Goal: Task Accomplishment & Management: Complete application form

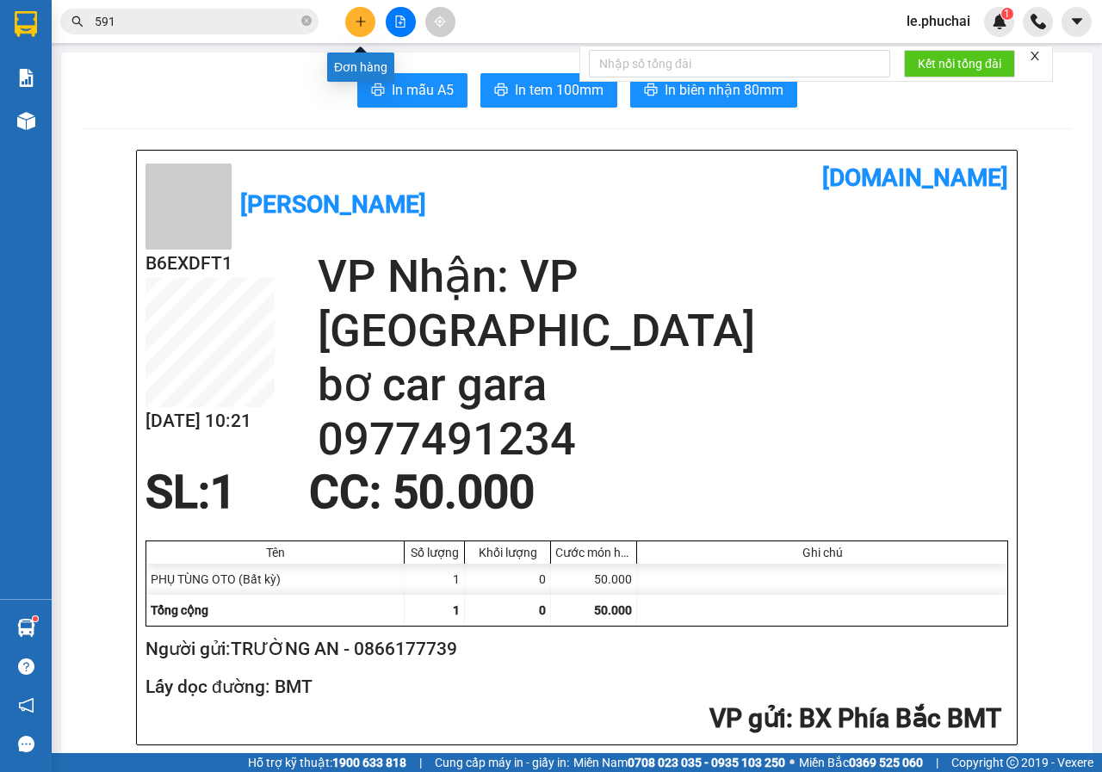
click at [356, 26] on icon "plus" at bounding box center [361, 21] width 12 height 12
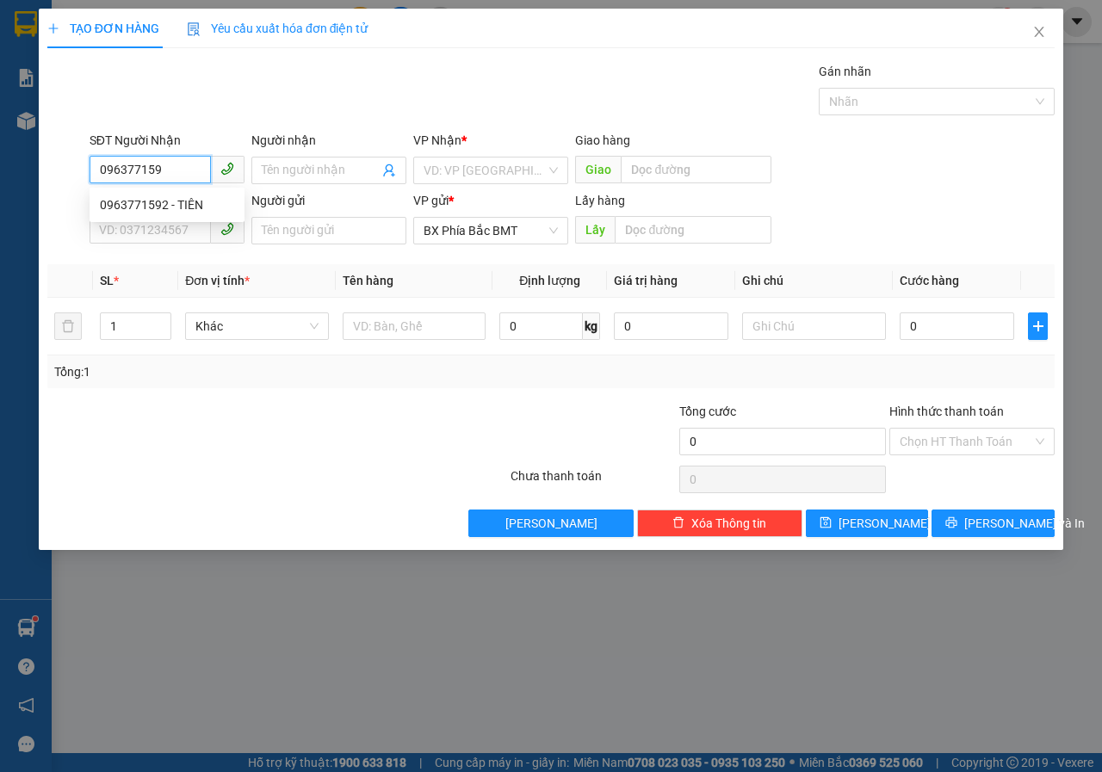
type input "0963771592"
click at [194, 206] on div "0963771592 - TIÊN" at bounding box center [167, 204] width 134 height 19
type input "TIÊN"
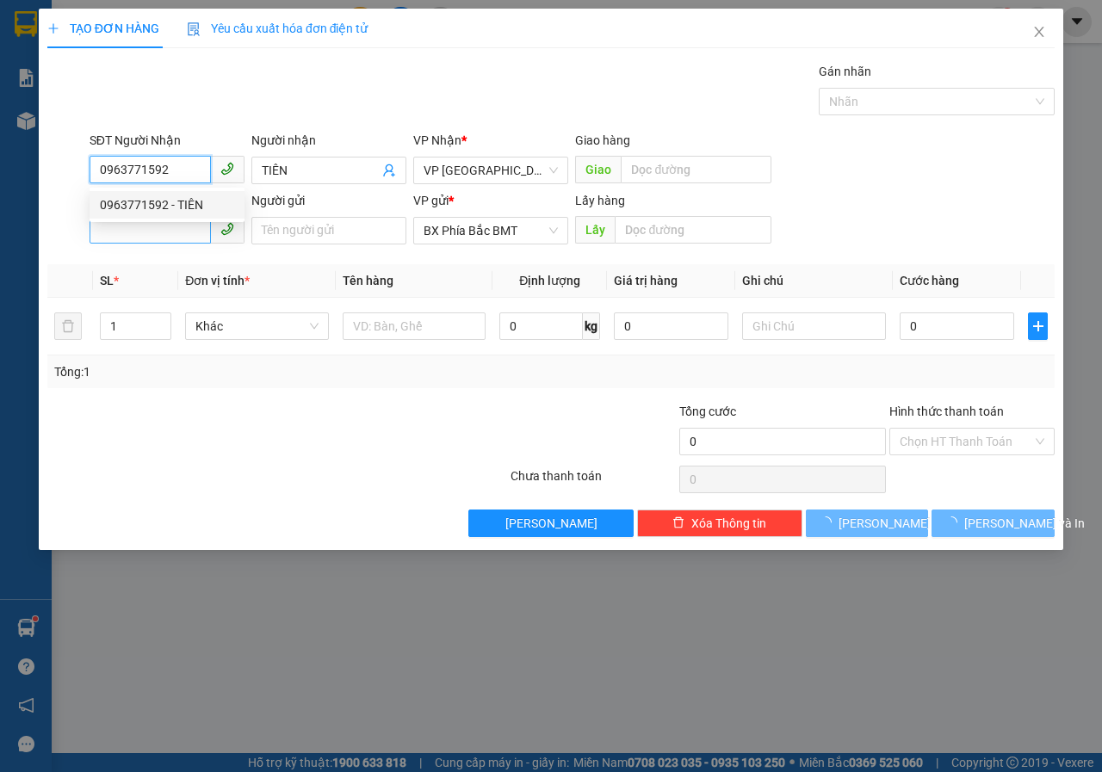
type input "50.000"
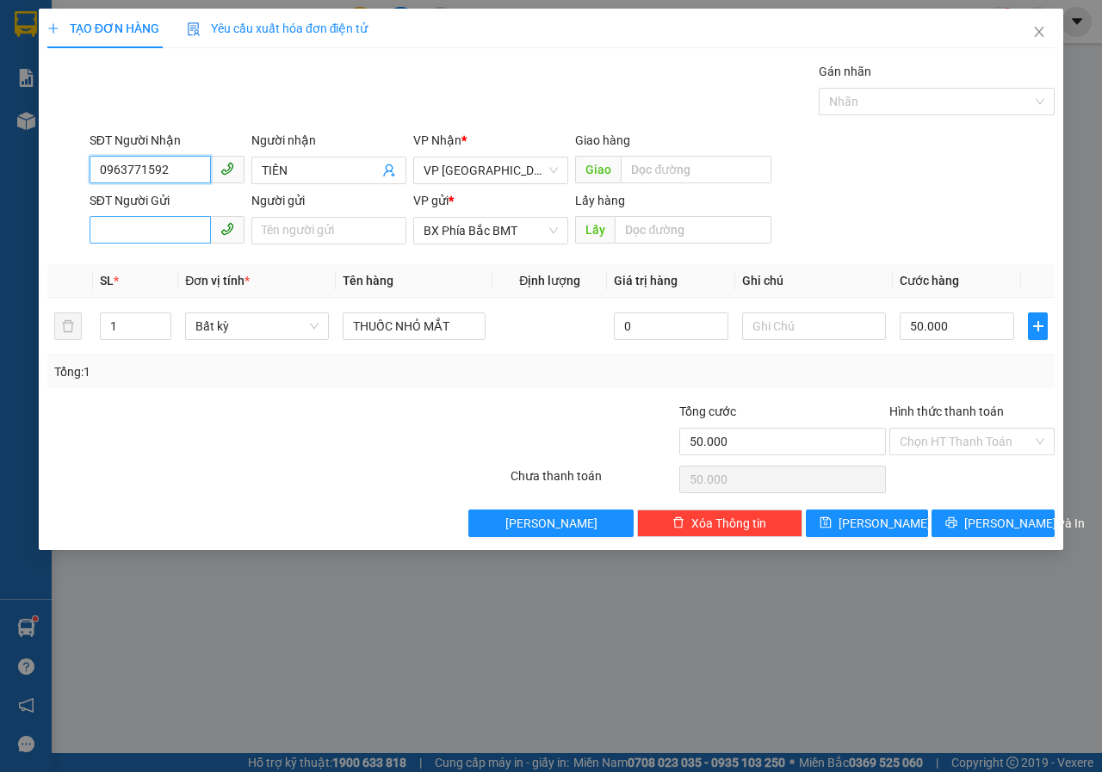
type input "0963771592"
click at [188, 228] on input "SĐT Người Gửi" at bounding box center [150, 230] width 121 height 28
type input "0914881579"
click at [369, 234] on input "Người gửi" at bounding box center [328, 231] width 155 height 28
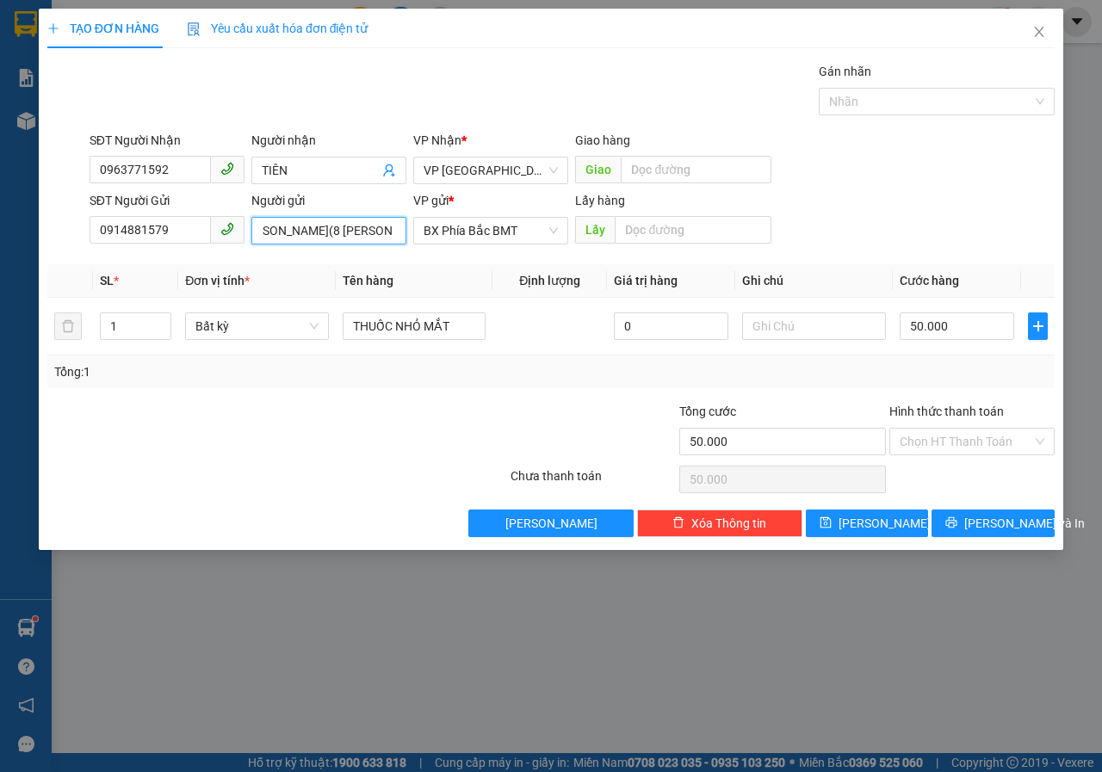
scroll to position [0, 28]
type input "[PERSON_NAME](8 [PERSON_NAME])"
click at [645, 233] on input "text" at bounding box center [692, 230] width 156 height 28
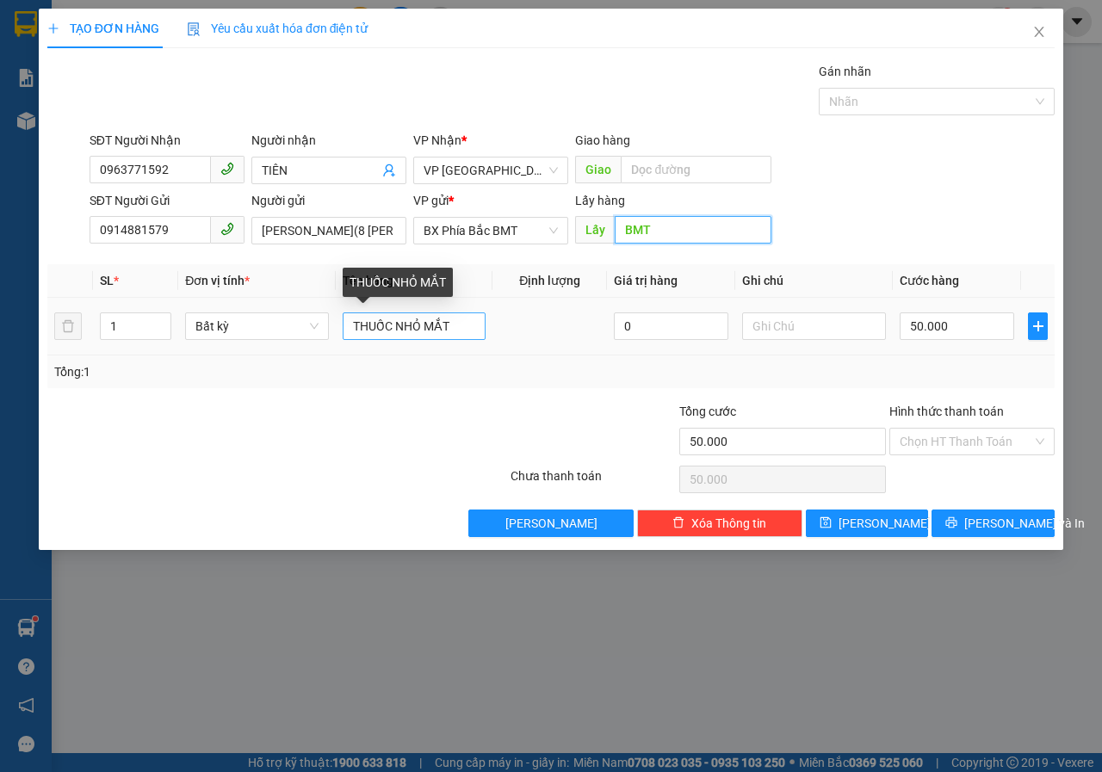
type input "BMT"
drag, startPoint x: 453, startPoint y: 328, endPoint x: 317, endPoint y: 324, distance: 136.0
click at [317, 324] on tr "1 Bất kỳ THUỐC NHỎ MẮT 0 50.000" at bounding box center [550, 327] width 1007 height 58
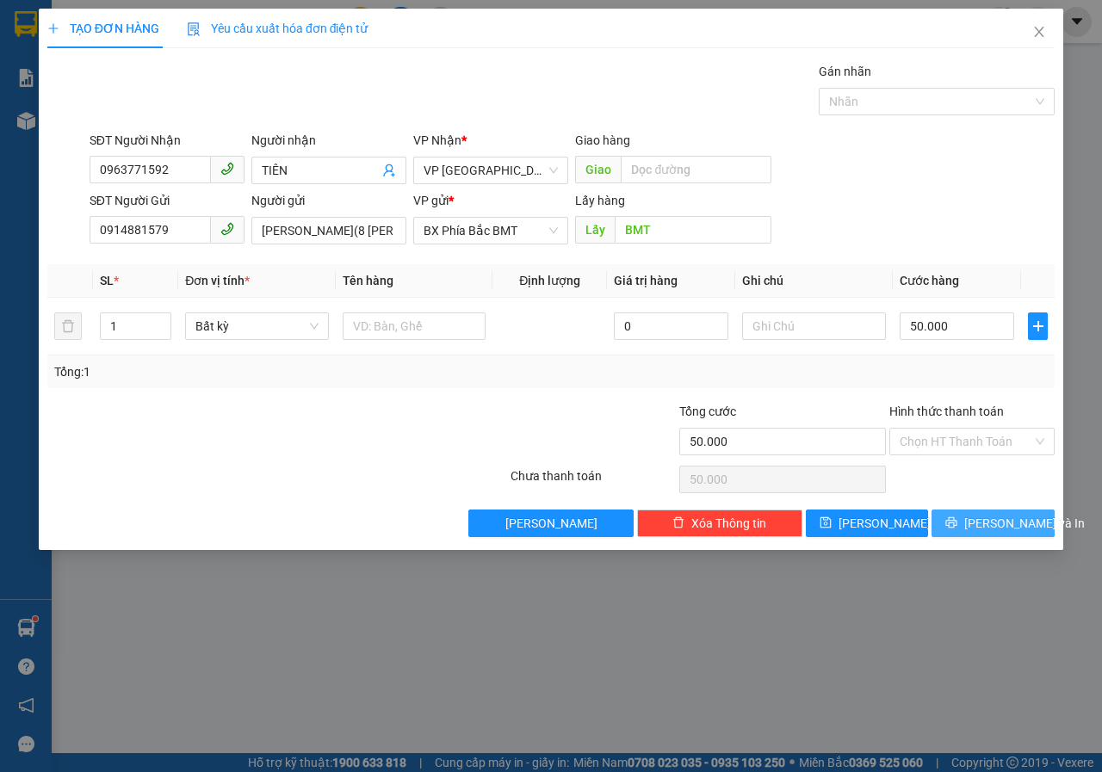
click at [984, 516] on span "[PERSON_NAME] và In" at bounding box center [1024, 523] width 120 height 19
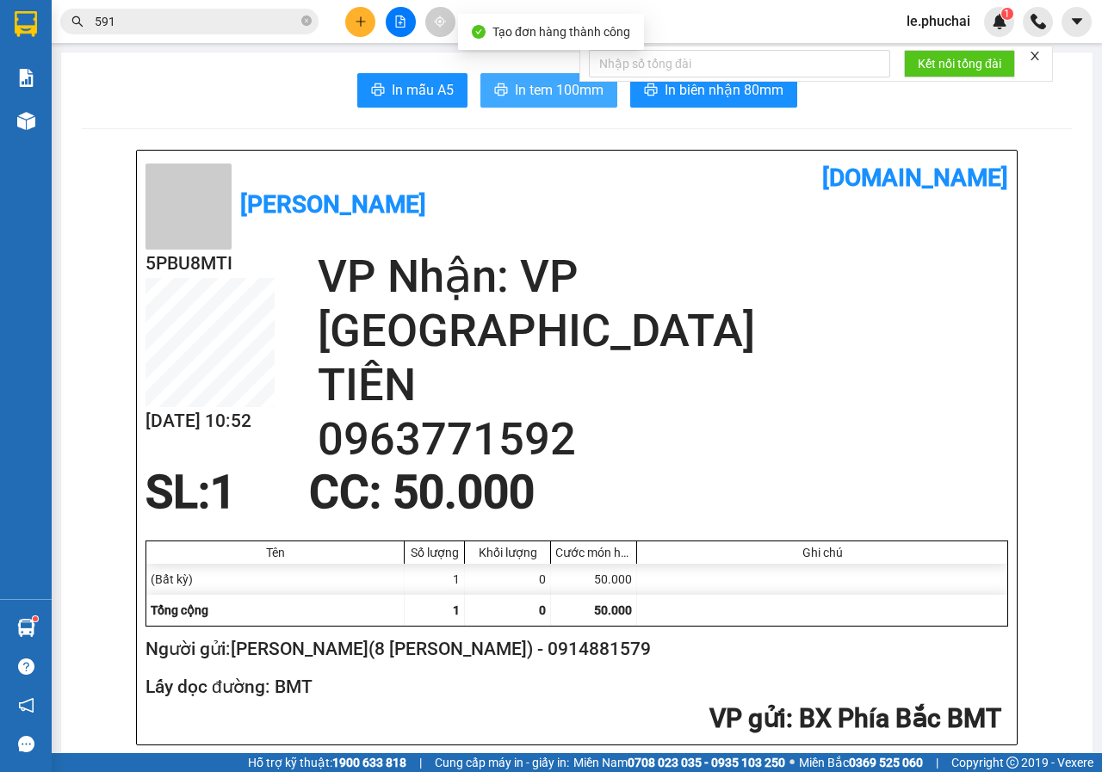
click at [552, 83] on span "In tem 100mm" at bounding box center [559, 90] width 89 height 22
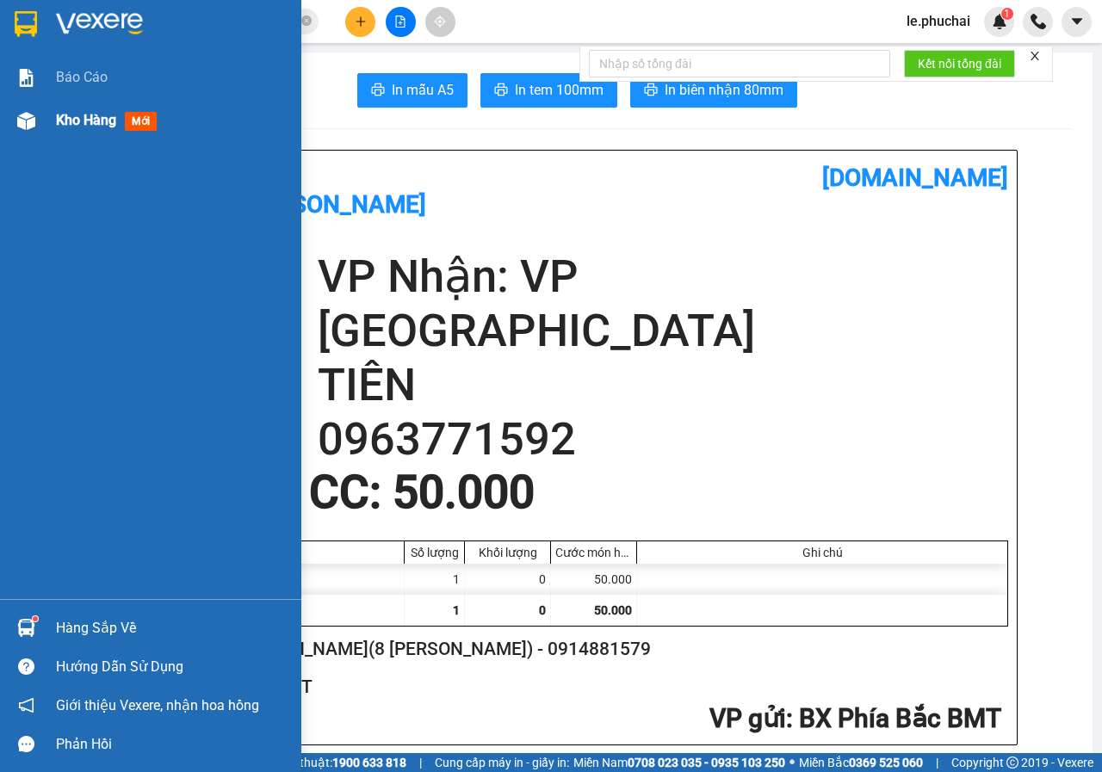
click at [84, 127] on span "Kho hàng" at bounding box center [86, 120] width 60 height 16
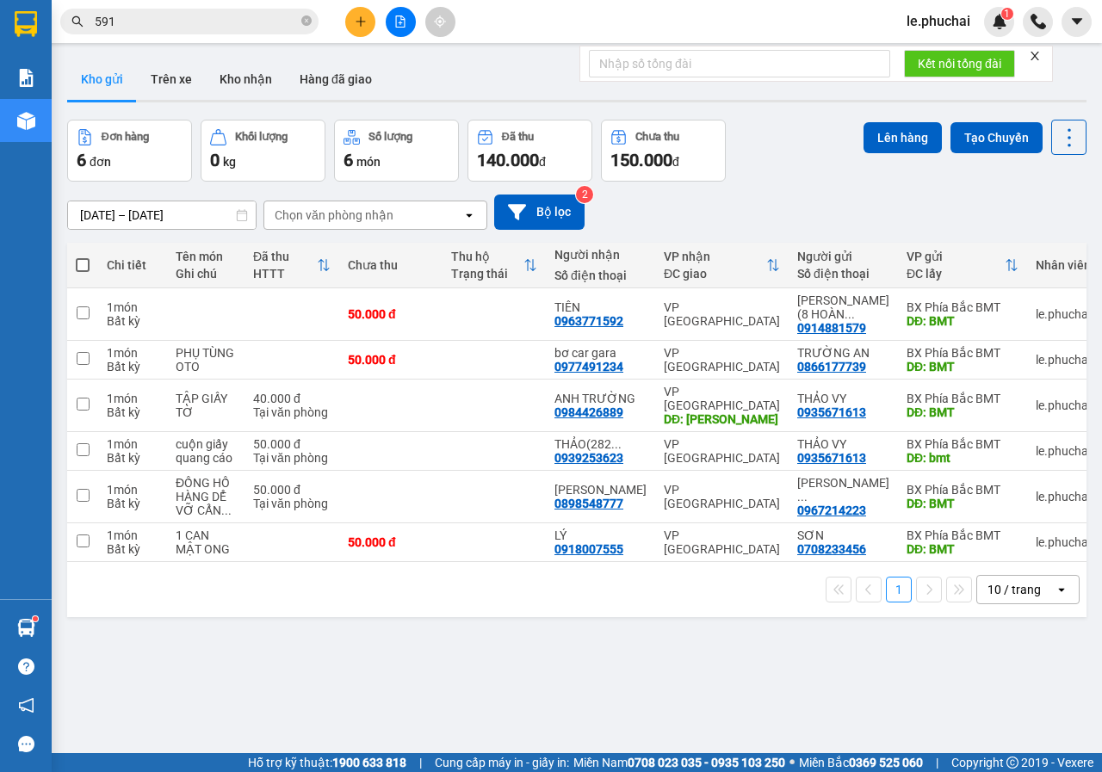
click at [83, 258] on span at bounding box center [83, 265] width 14 height 14
click at [83, 256] on input "checkbox" at bounding box center [83, 256] width 0 height 0
checkbox input "true"
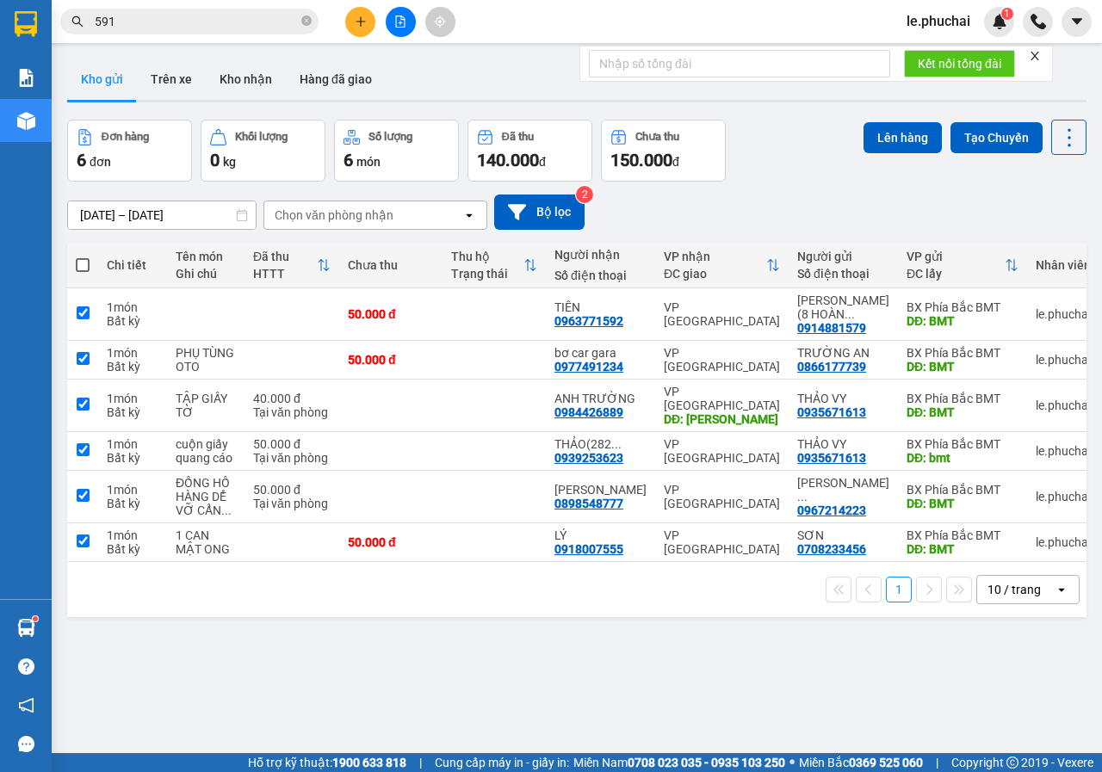
checkbox input "true"
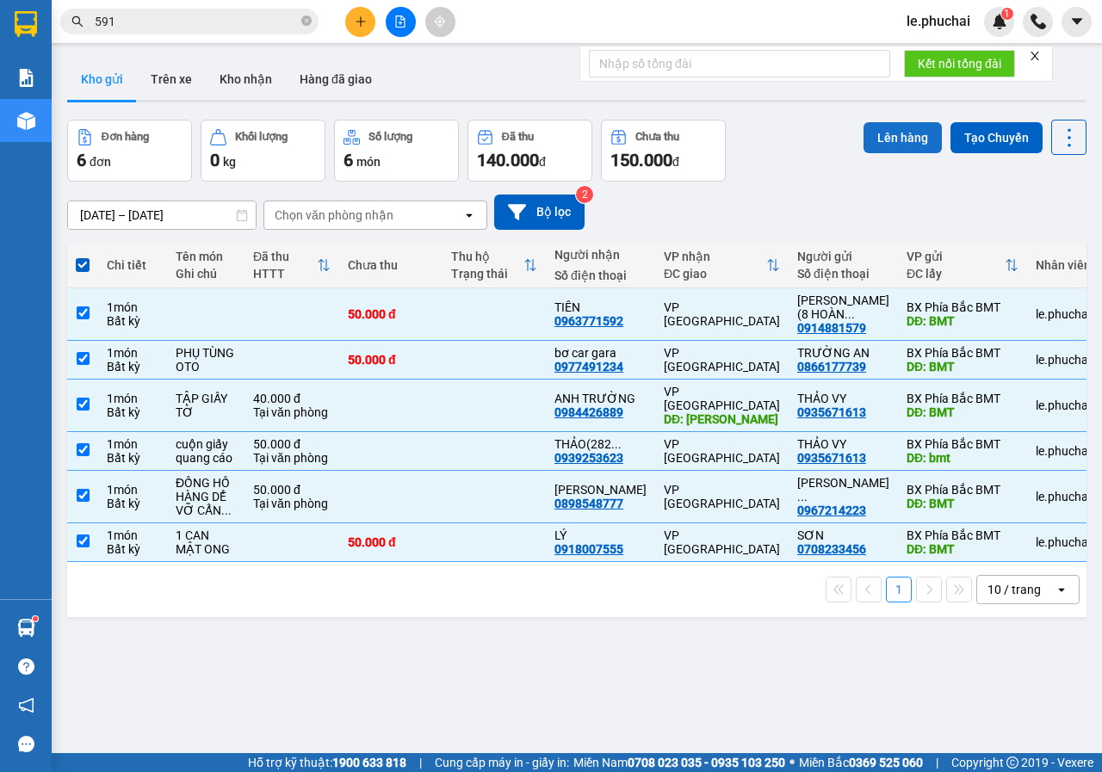
click at [885, 137] on button "Lên hàng" at bounding box center [902, 137] width 78 height 31
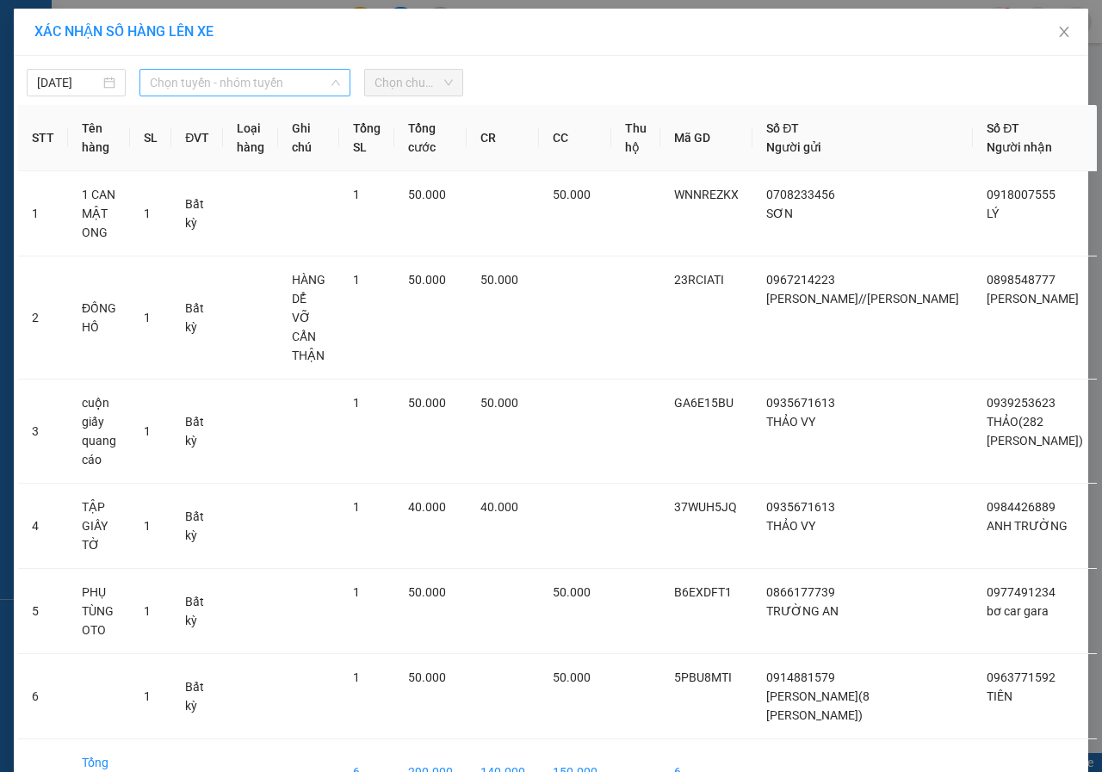
click at [222, 83] on span "Chọn tuyến - nhóm tuyến" at bounding box center [245, 83] width 190 height 26
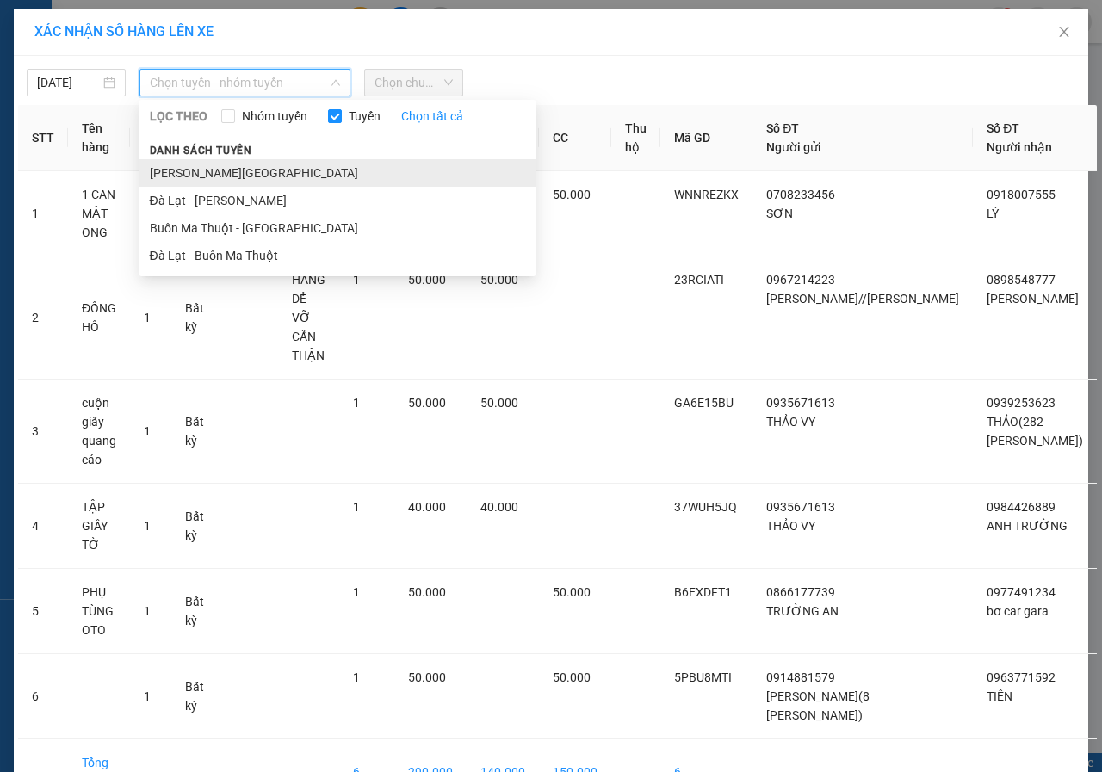
click at [197, 174] on li "[PERSON_NAME][GEOGRAPHIC_DATA]" at bounding box center [337, 173] width 396 height 28
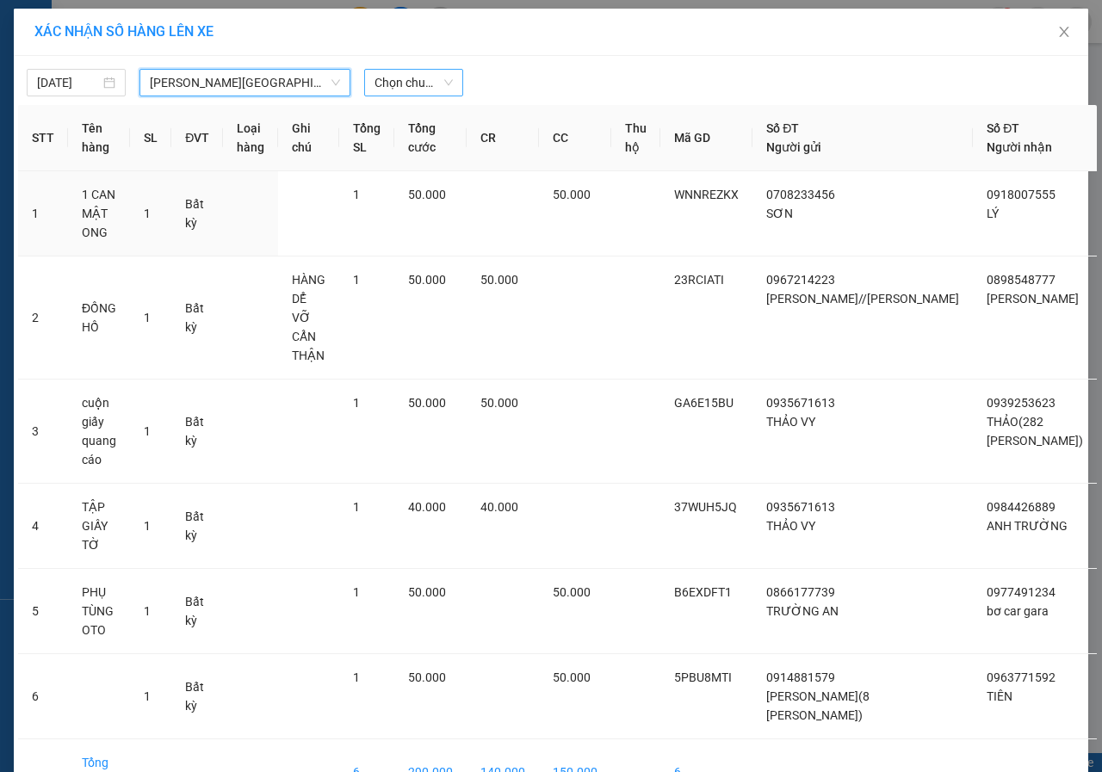
click at [392, 75] on span "Chọn chuyến" at bounding box center [413, 83] width 78 height 26
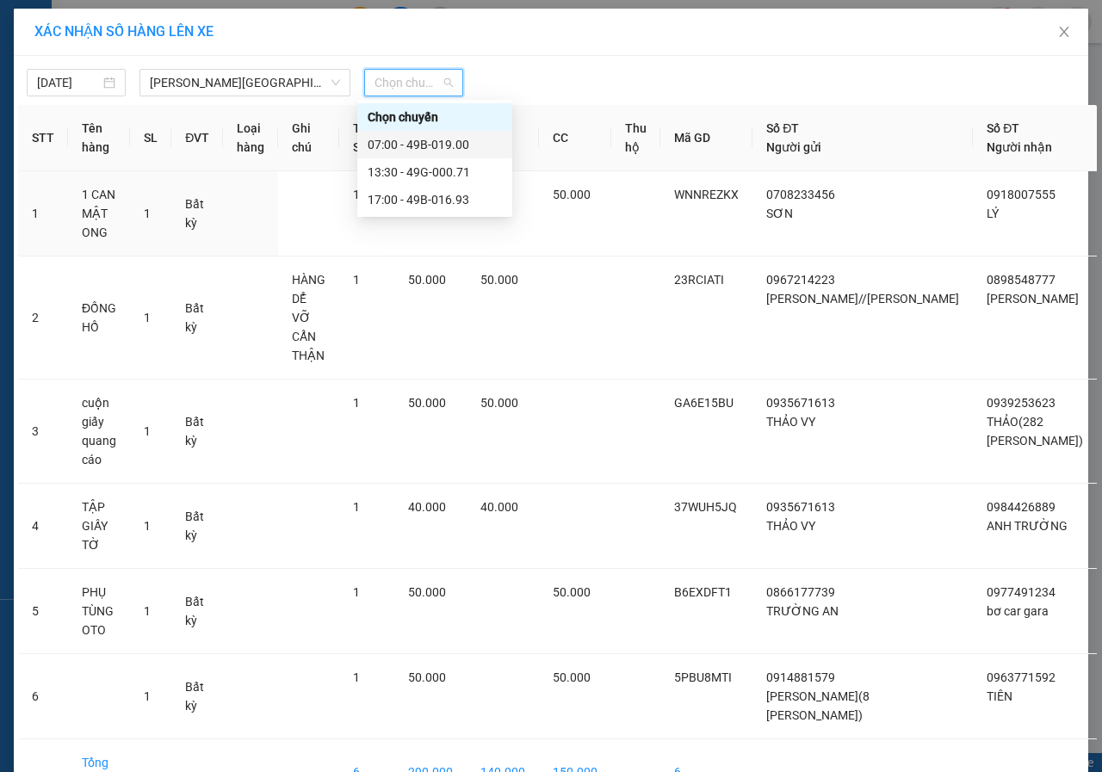
click at [411, 146] on div "07:00 - 49B-019.00" at bounding box center [434, 144] width 134 height 19
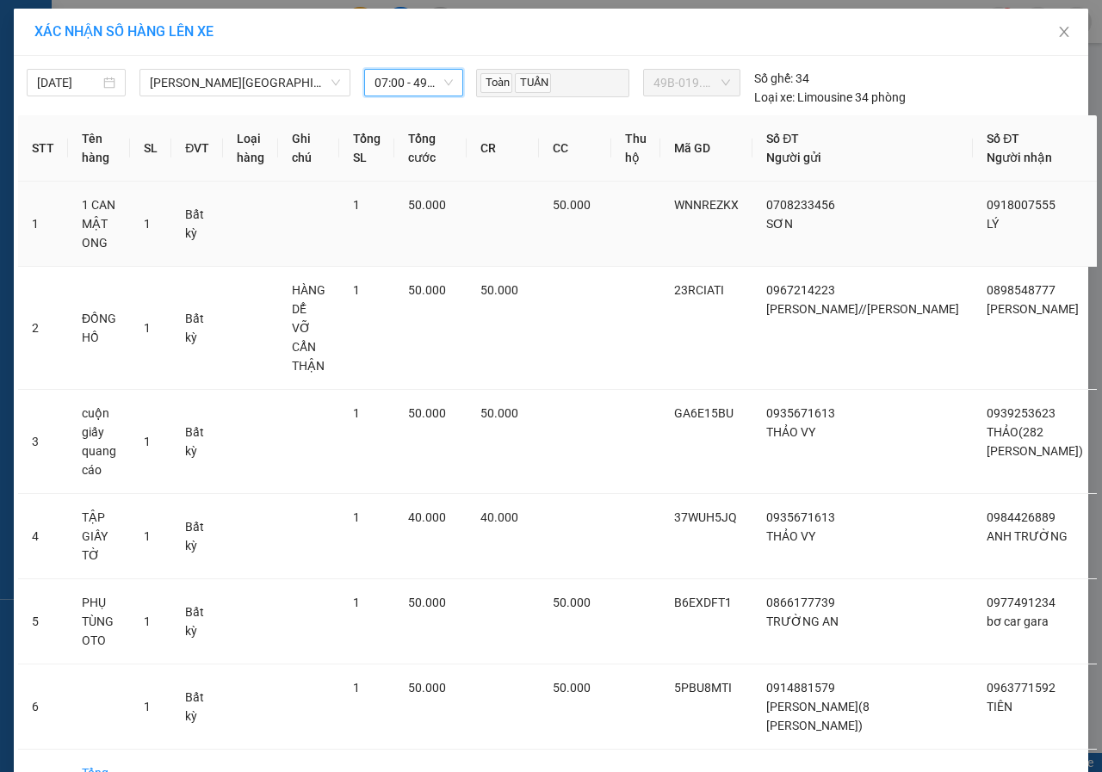
scroll to position [46, 0]
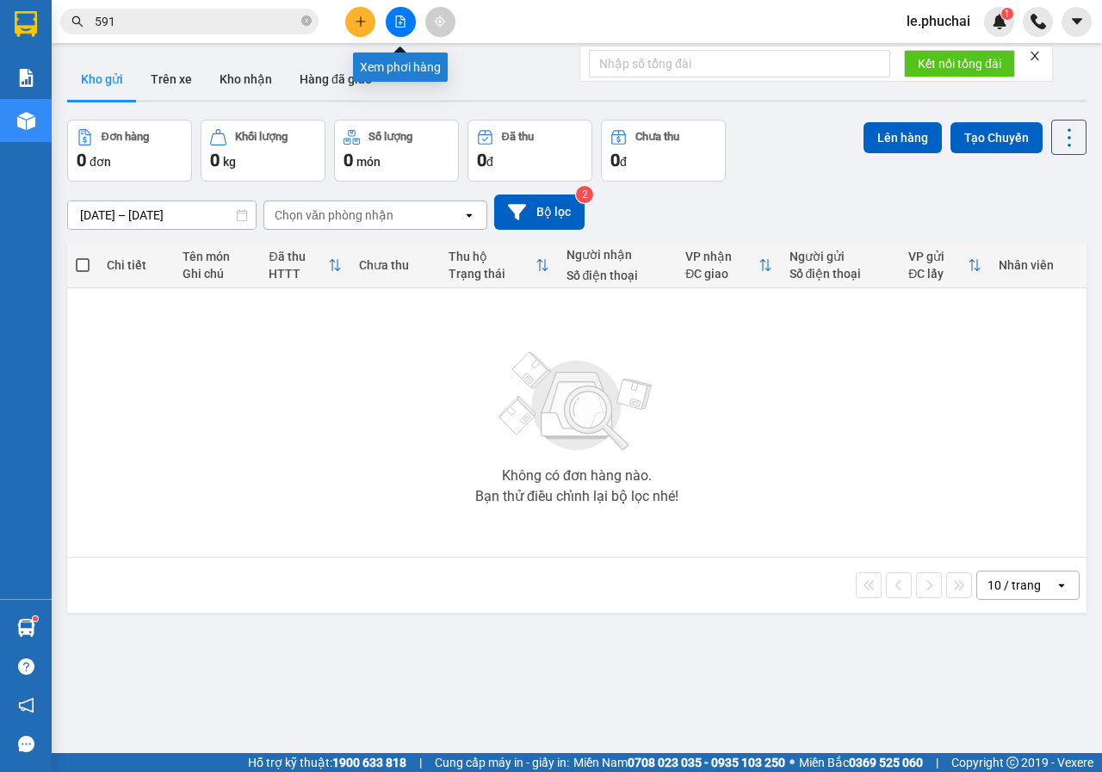
click at [400, 16] on icon "file-add" at bounding box center [400, 21] width 9 height 12
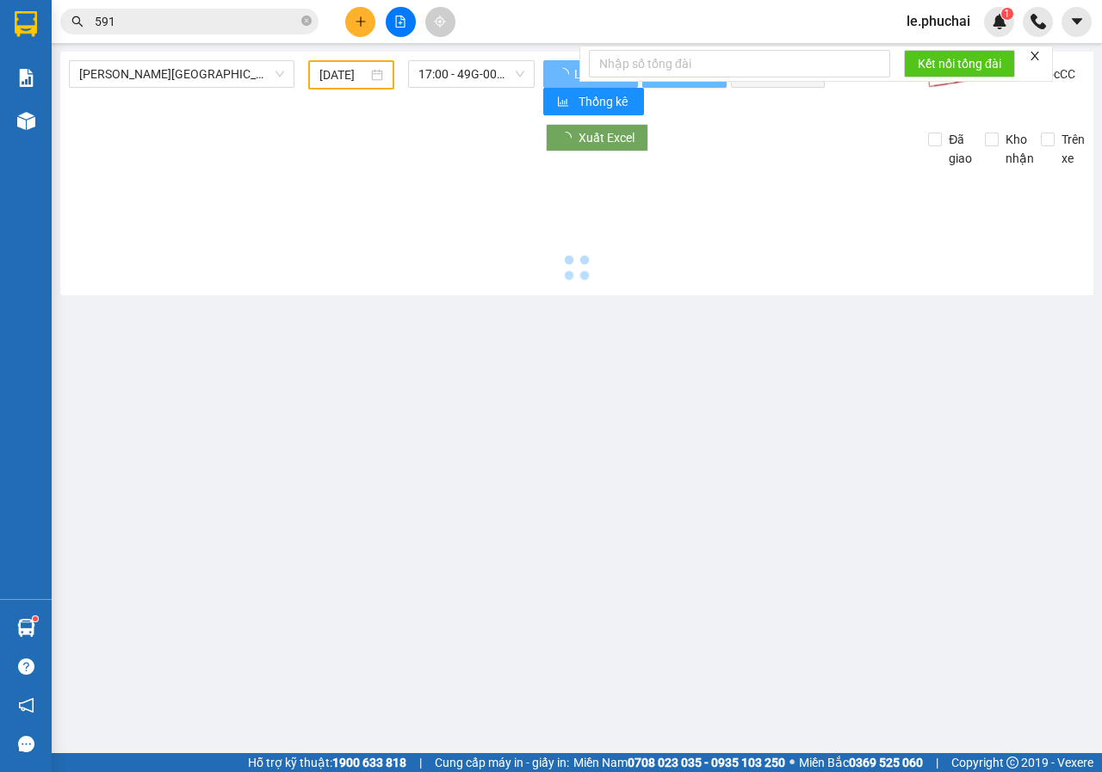
type input "[DATE]"
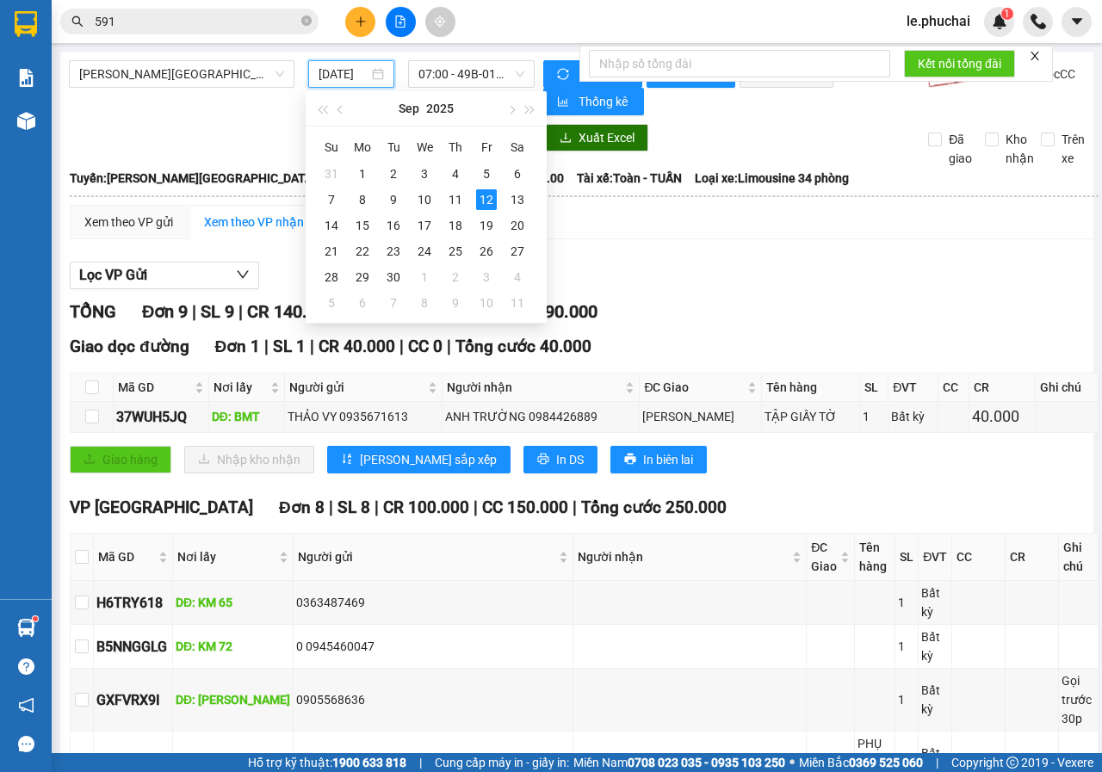
click at [326, 76] on input "[DATE]" at bounding box center [343, 74] width 50 height 19
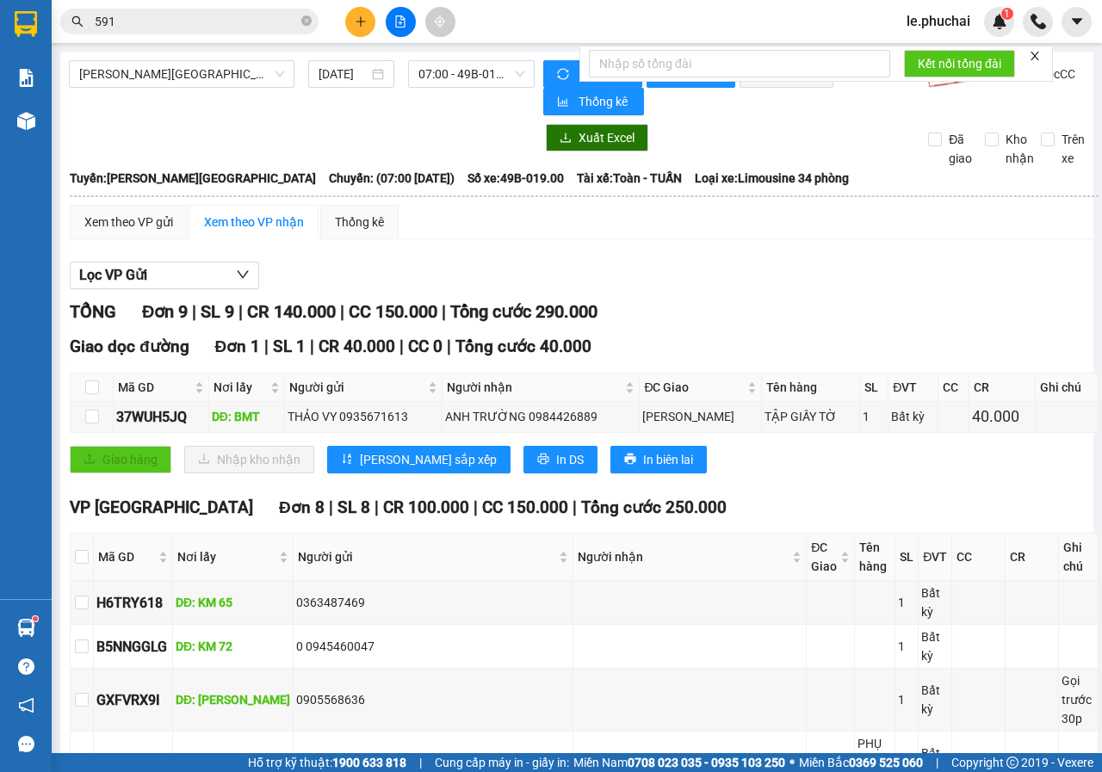
click at [220, 132] on div at bounding box center [302, 138] width 466 height 28
click at [86, 551] on input "checkbox" at bounding box center [82, 557] width 14 height 14
checkbox input "true"
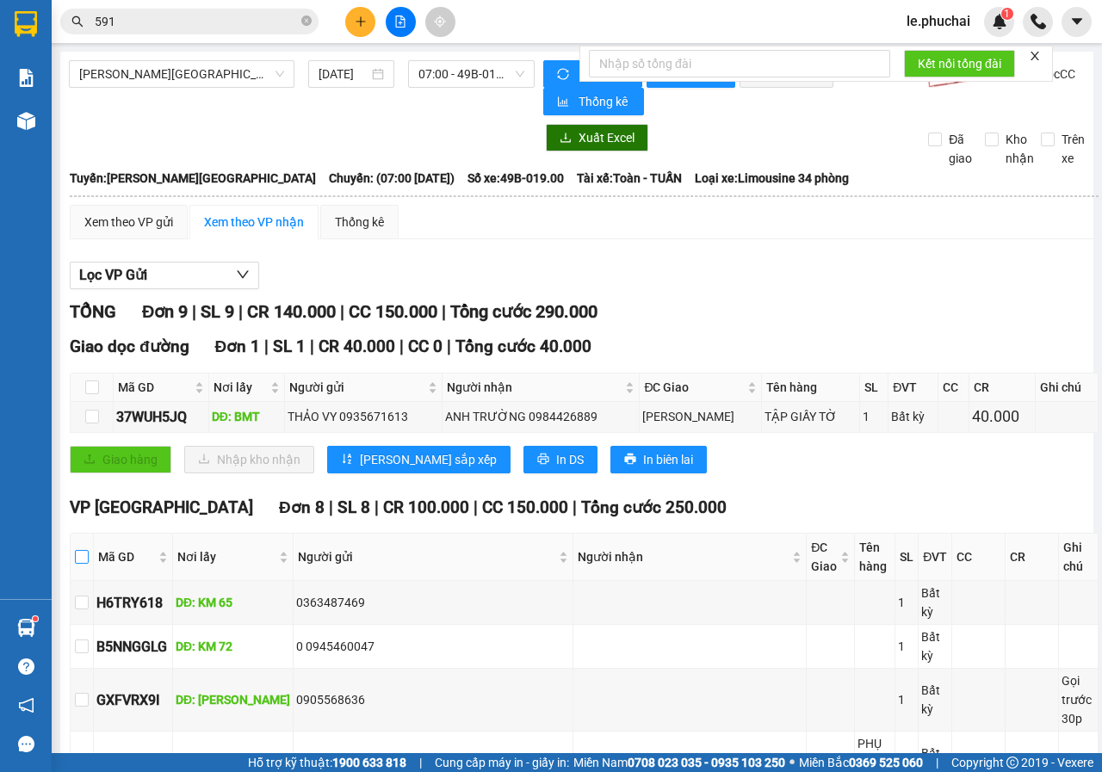
checkbox input "true"
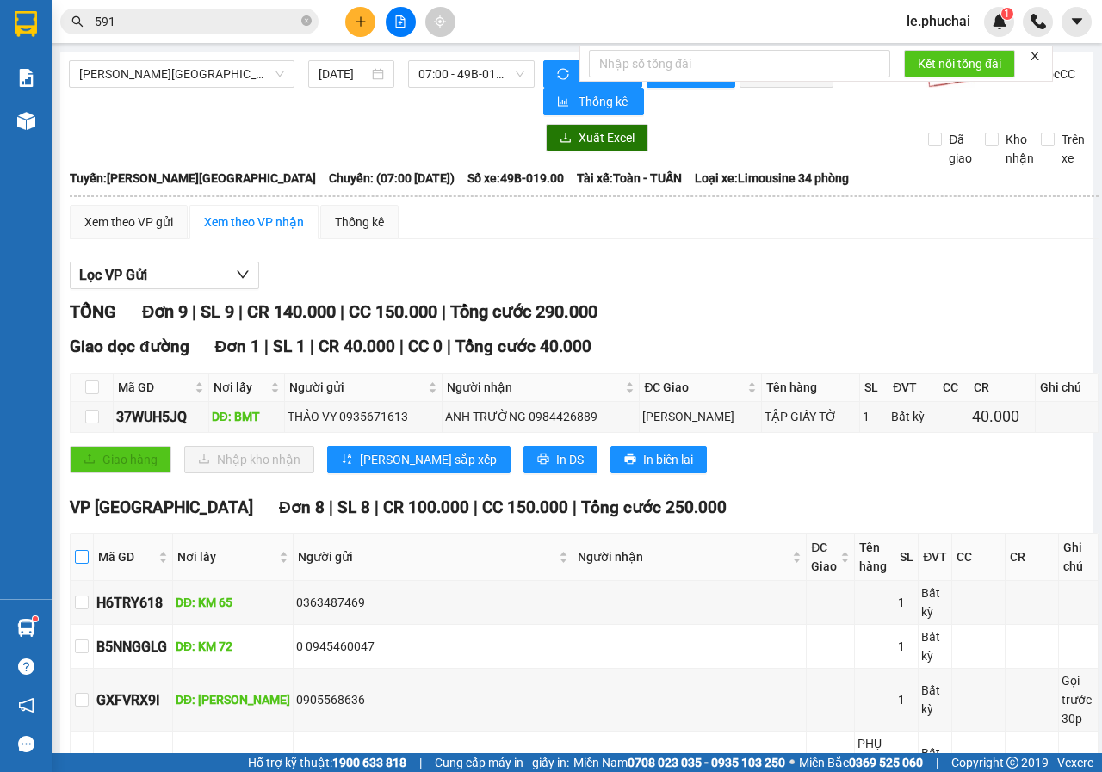
checkbox input "true"
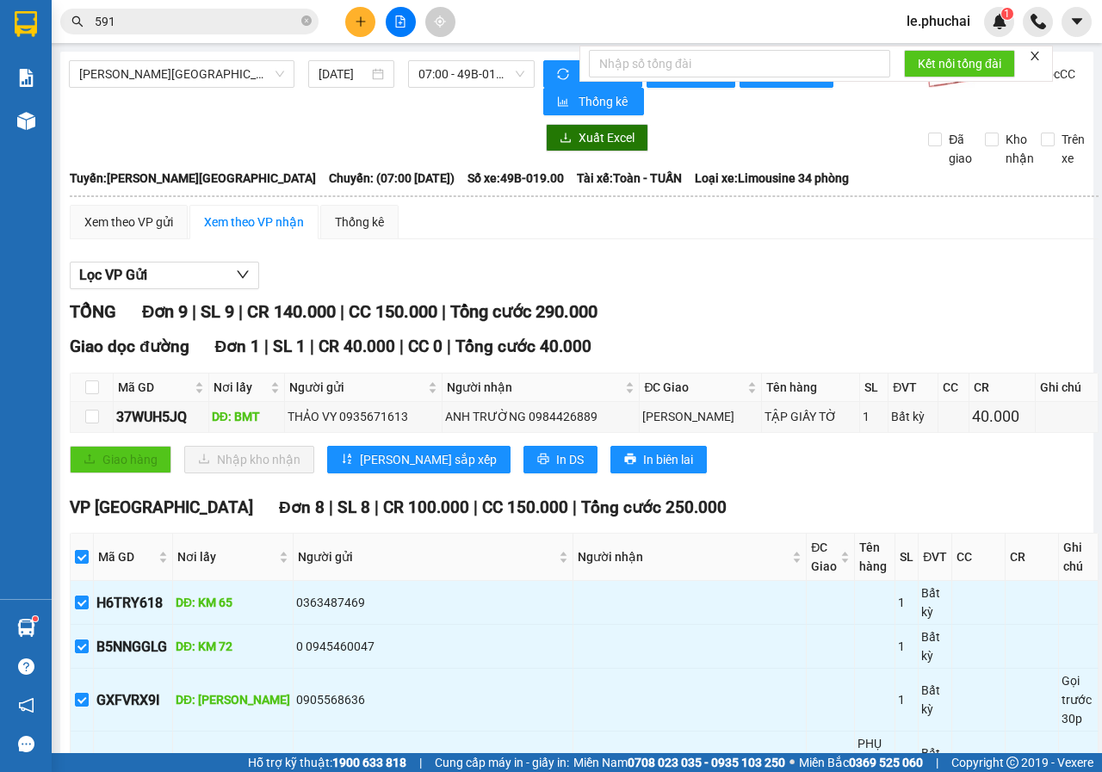
click at [1033, 60] on icon "close" at bounding box center [1034, 56] width 12 height 12
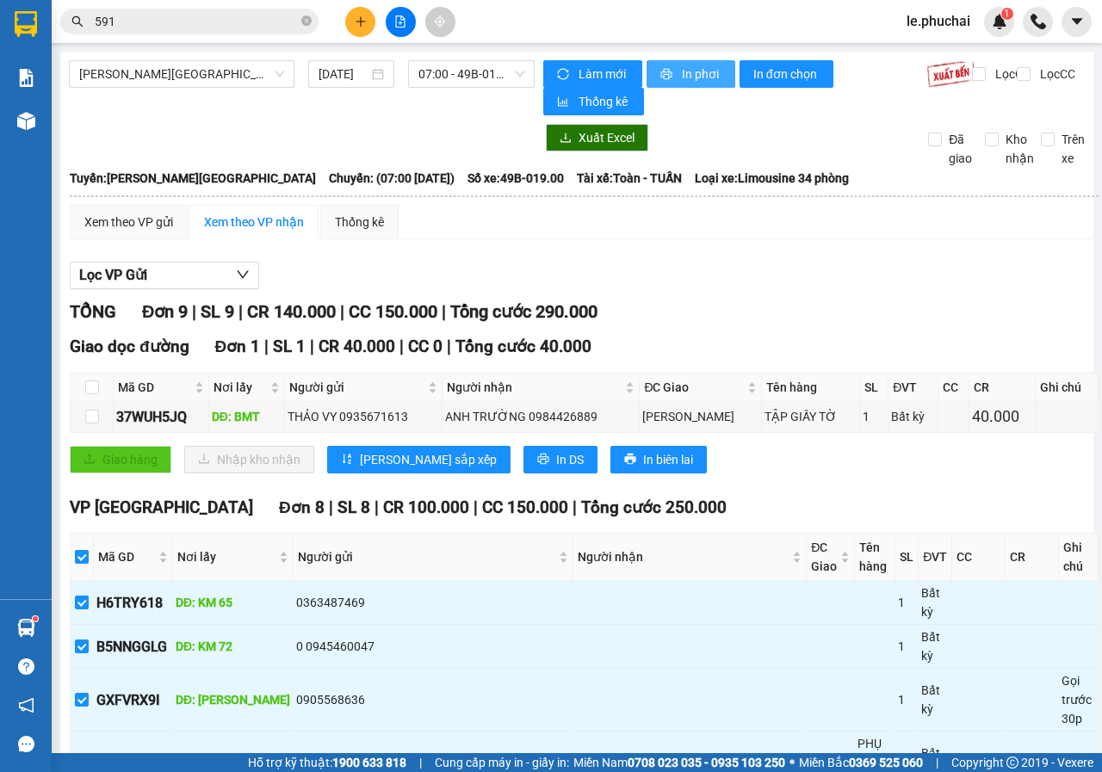
click at [669, 76] on button "In phơi" at bounding box center [690, 74] width 89 height 28
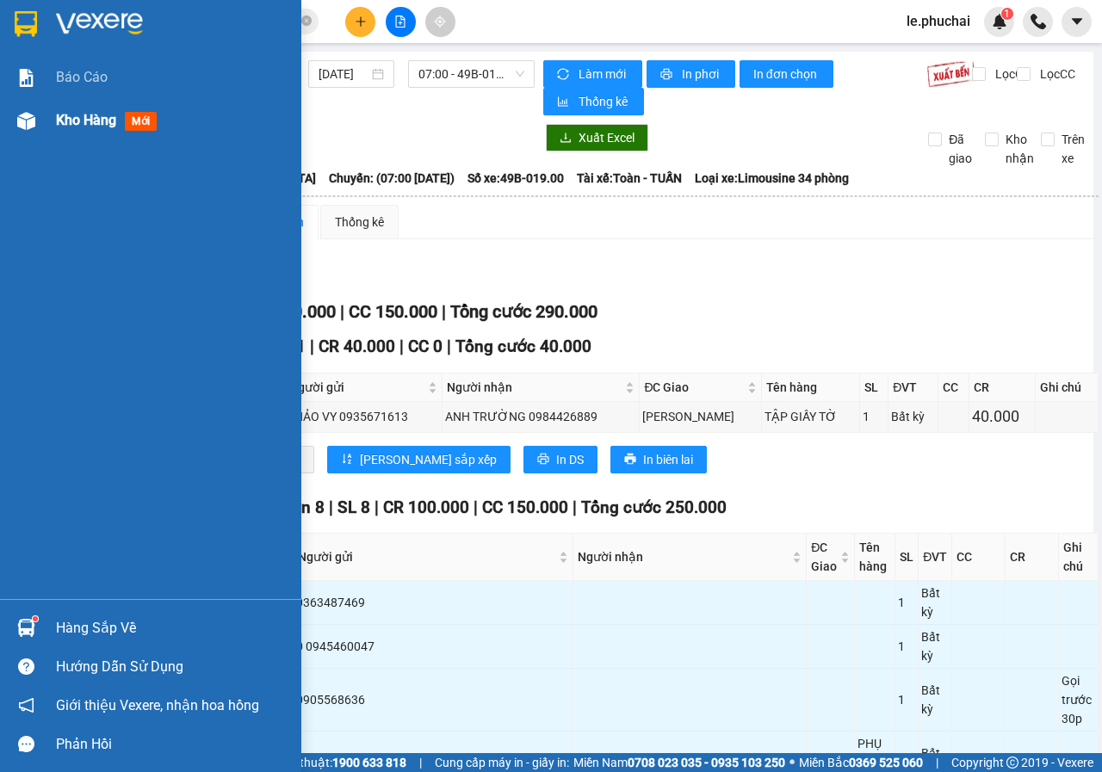
click at [73, 119] on span "Kho hàng" at bounding box center [86, 120] width 60 height 16
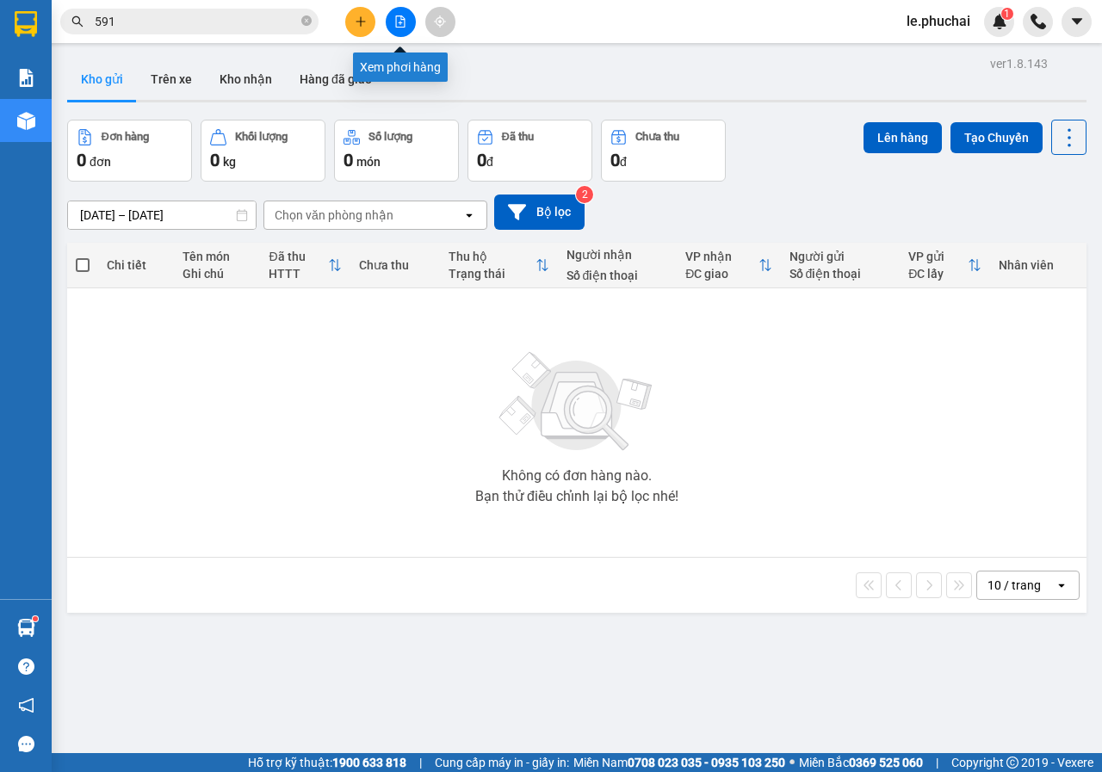
click at [399, 20] on icon "file-add" at bounding box center [400, 21] width 12 height 12
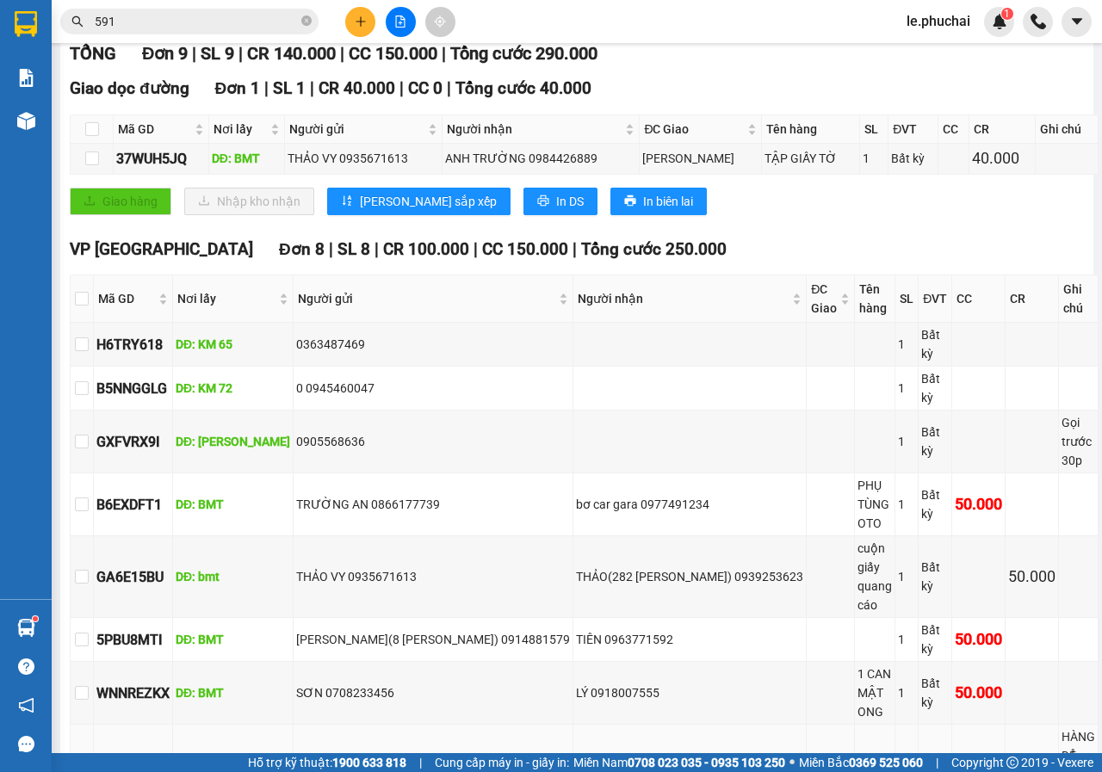
scroll to position [419, 0]
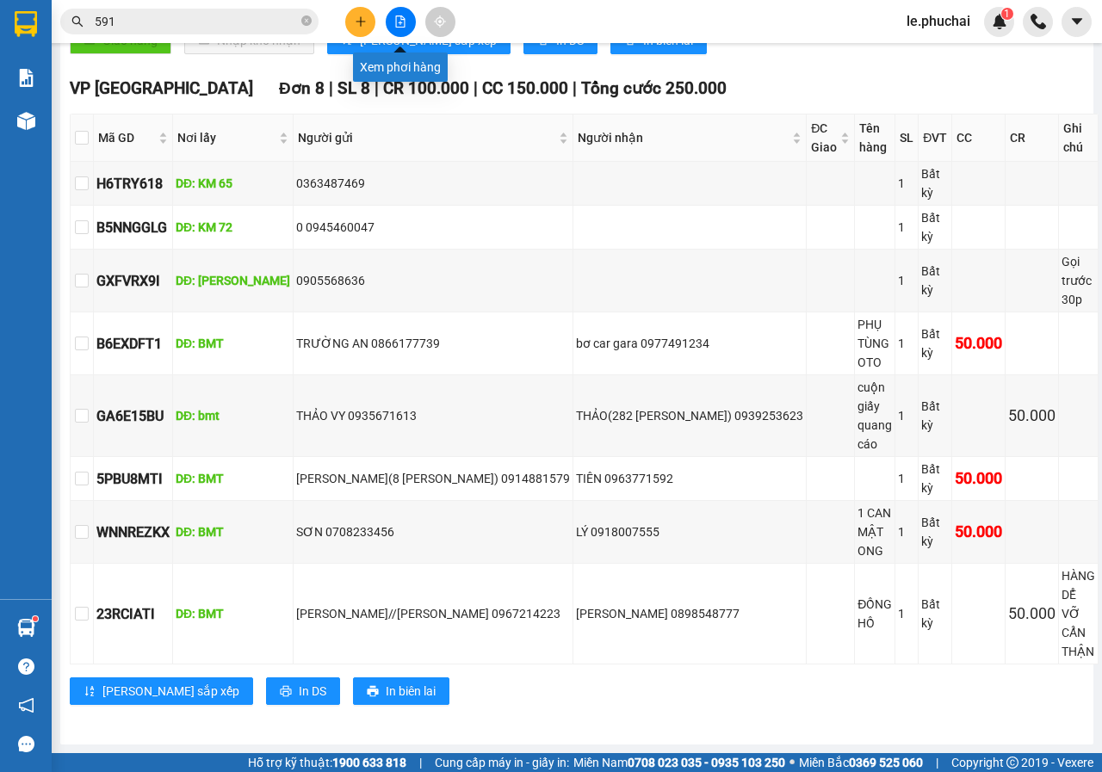
click at [395, 22] on icon "file-add" at bounding box center [400, 21] width 12 height 12
click at [364, 20] on icon "plus" at bounding box center [361, 21] width 12 height 12
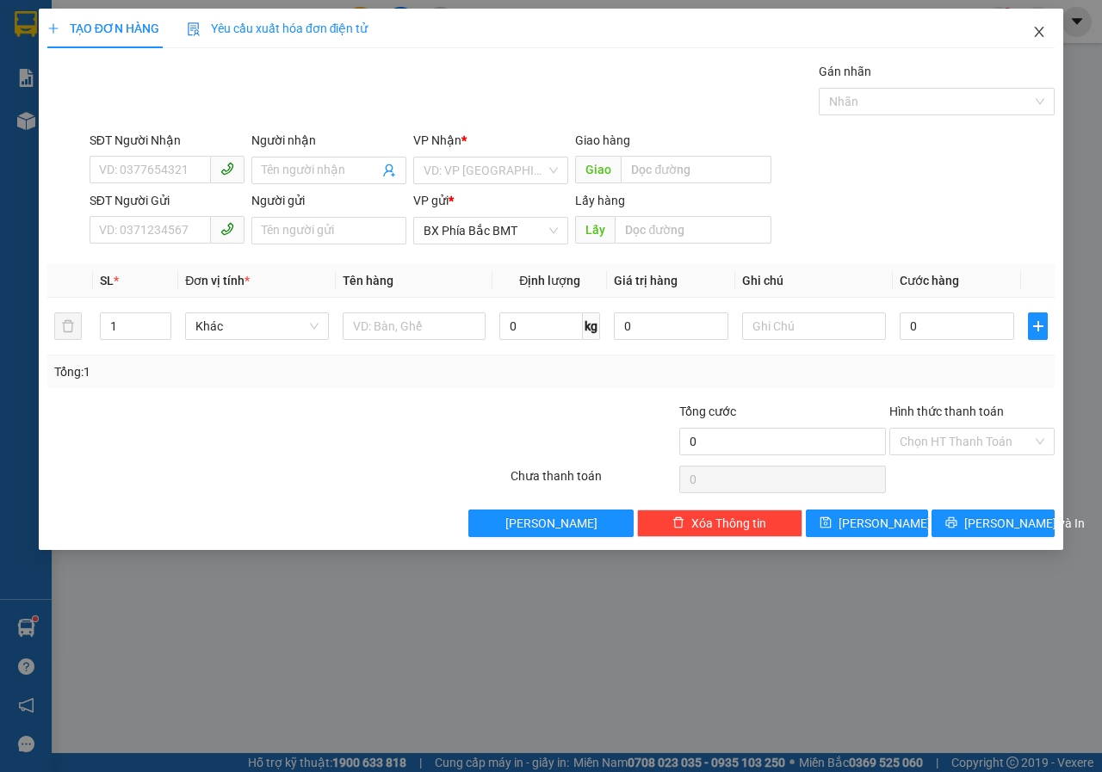
click at [1039, 32] on icon "close" at bounding box center [1038, 32] width 9 height 10
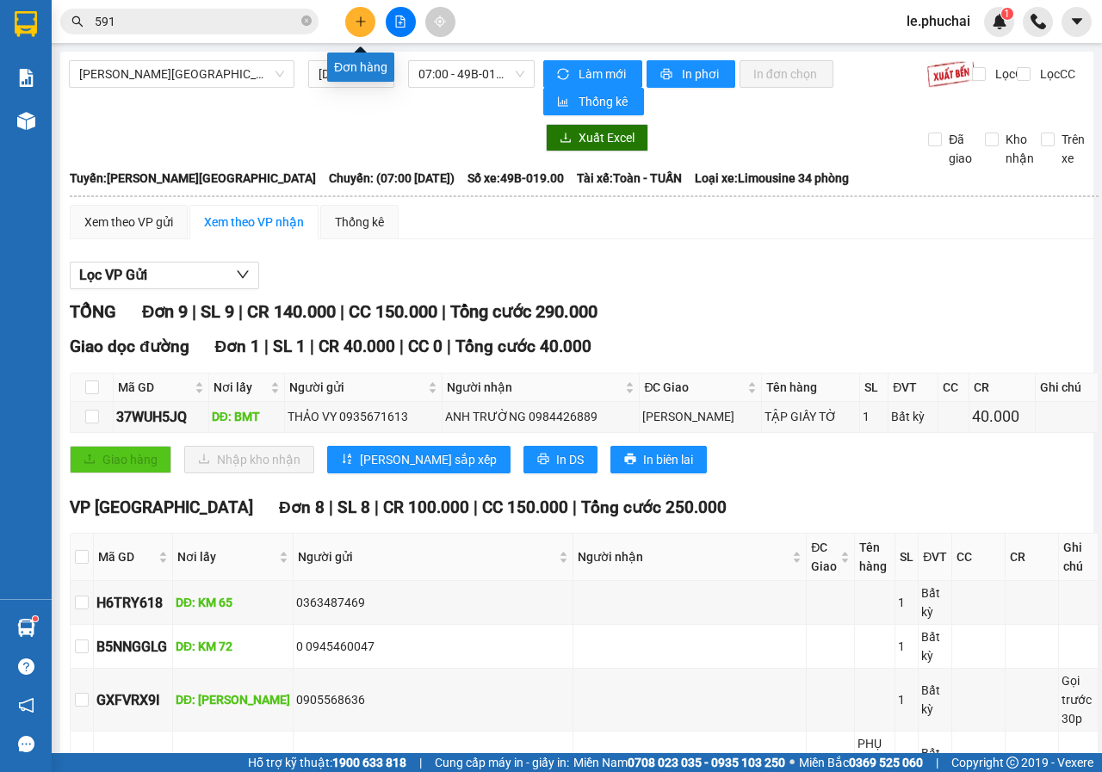
click at [358, 26] on icon "plus" at bounding box center [361, 21] width 12 height 12
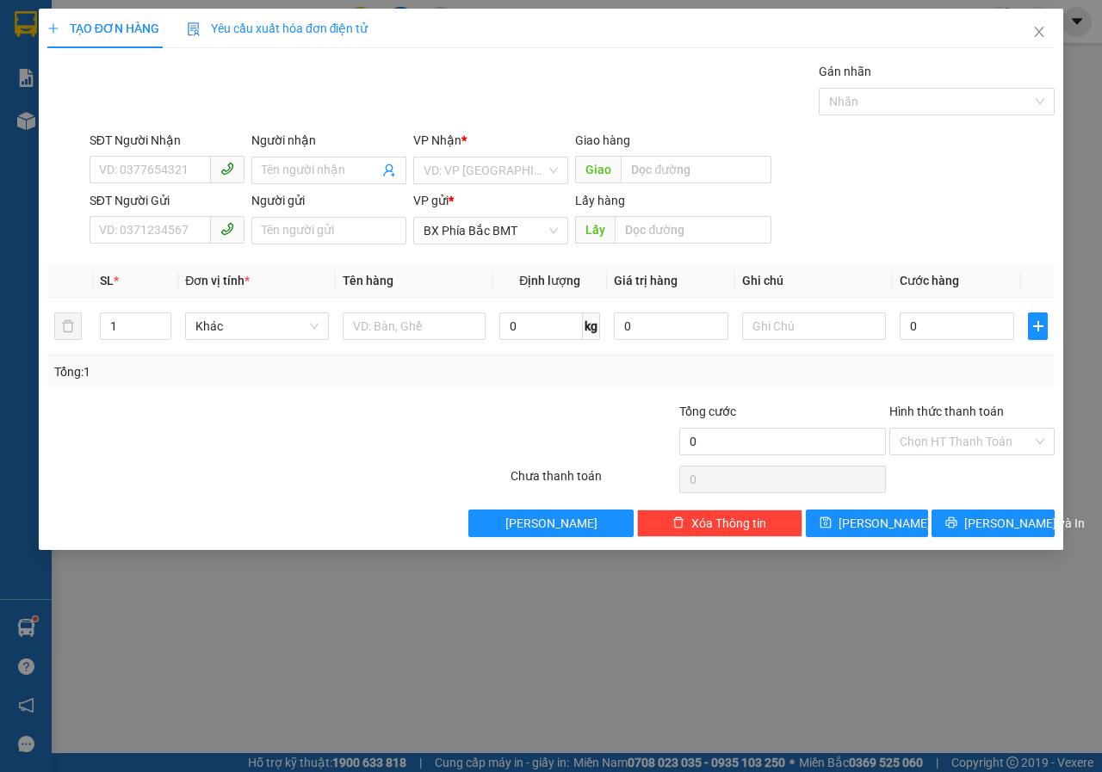
click at [182, 147] on div "SĐT Người Nhận" at bounding box center [167, 140] width 155 height 19
click at [182, 156] on input "SĐT Người Nhận" at bounding box center [150, 170] width 121 height 28
click at [186, 166] on input "SĐT Người Nhận" at bounding box center [150, 170] width 121 height 28
click at [199, 200] on div "0915804955 - [PERSON_NAME]" at bounding box center [185, 204] width 170 height 19
type input "0915804955"
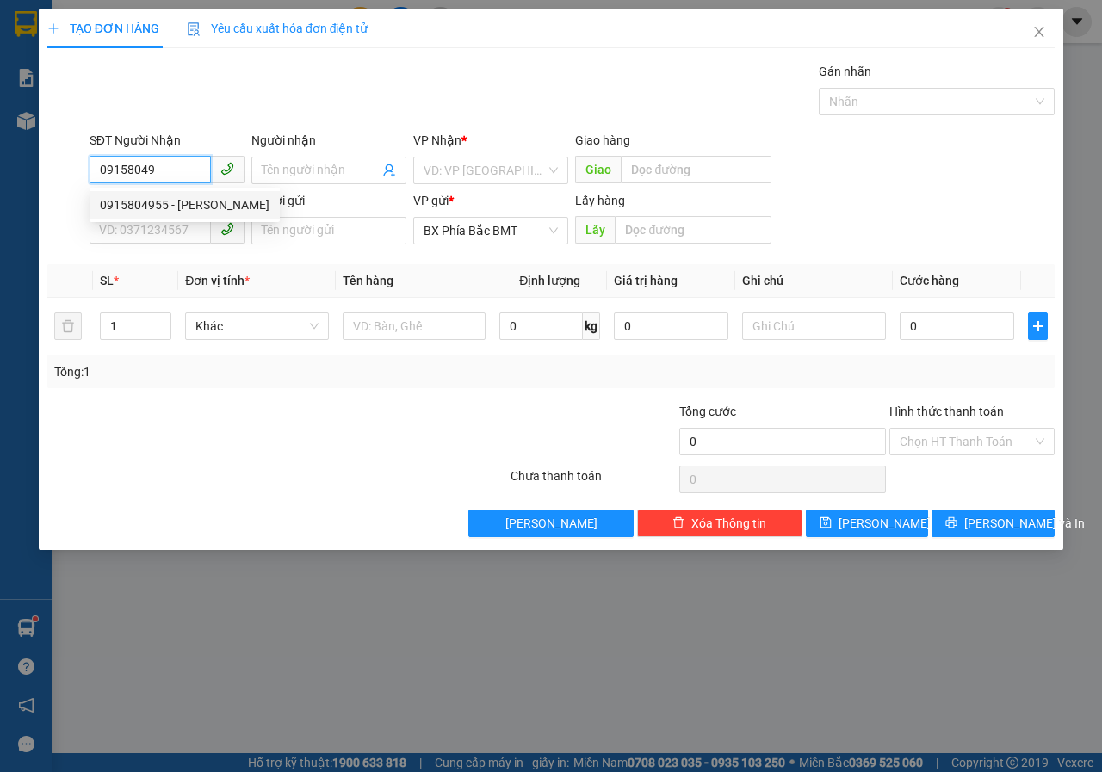
type input "[PERSON_NAME]"
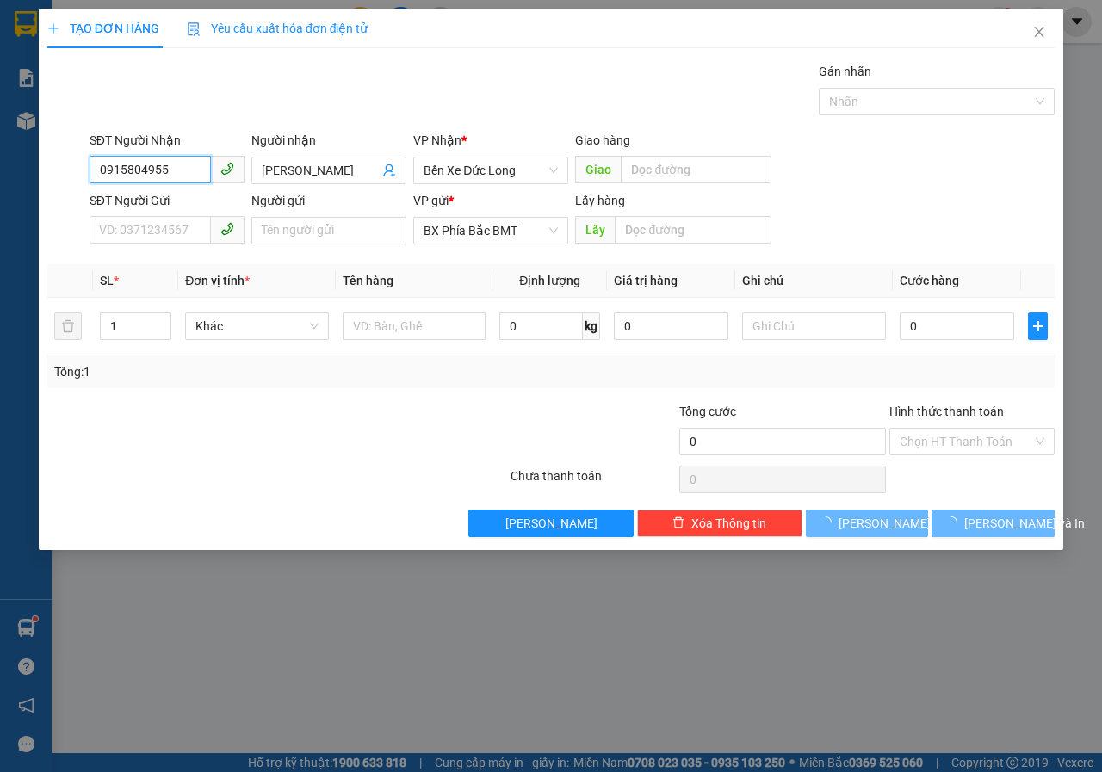
type input "150.000"
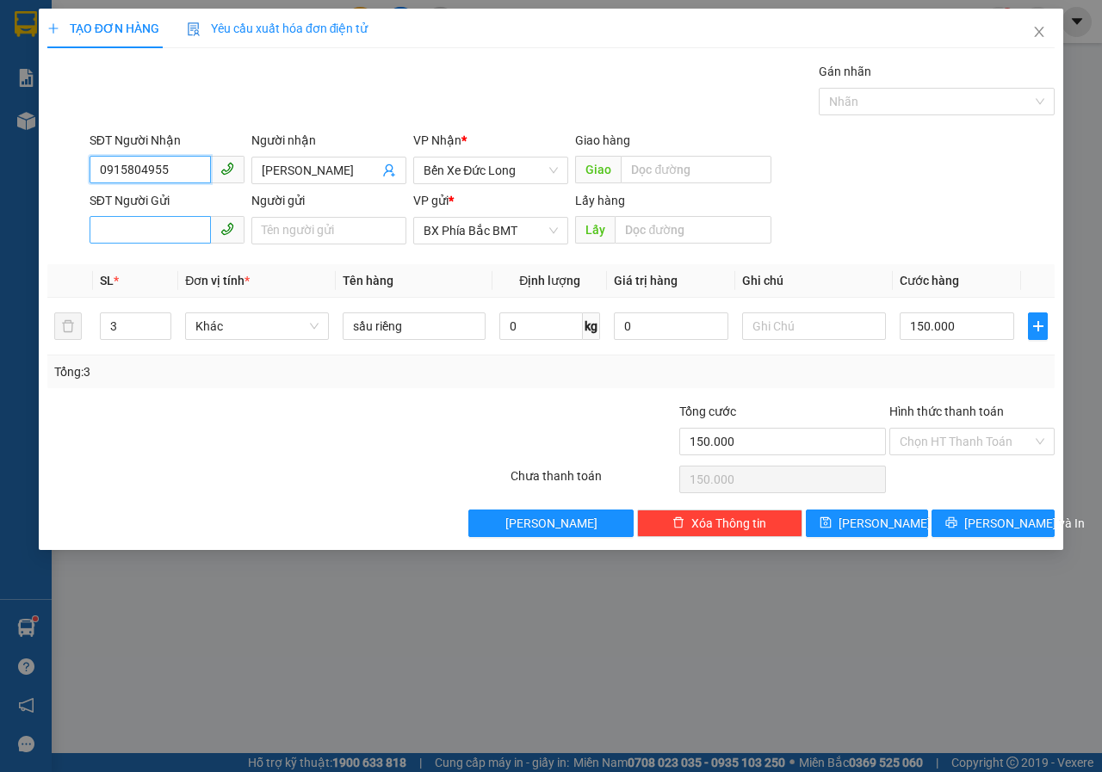
type input "0915804955"
click at [176, 232] on input "SĐT Người Gửi" at bounding box center [150, 230] width 121 height 28
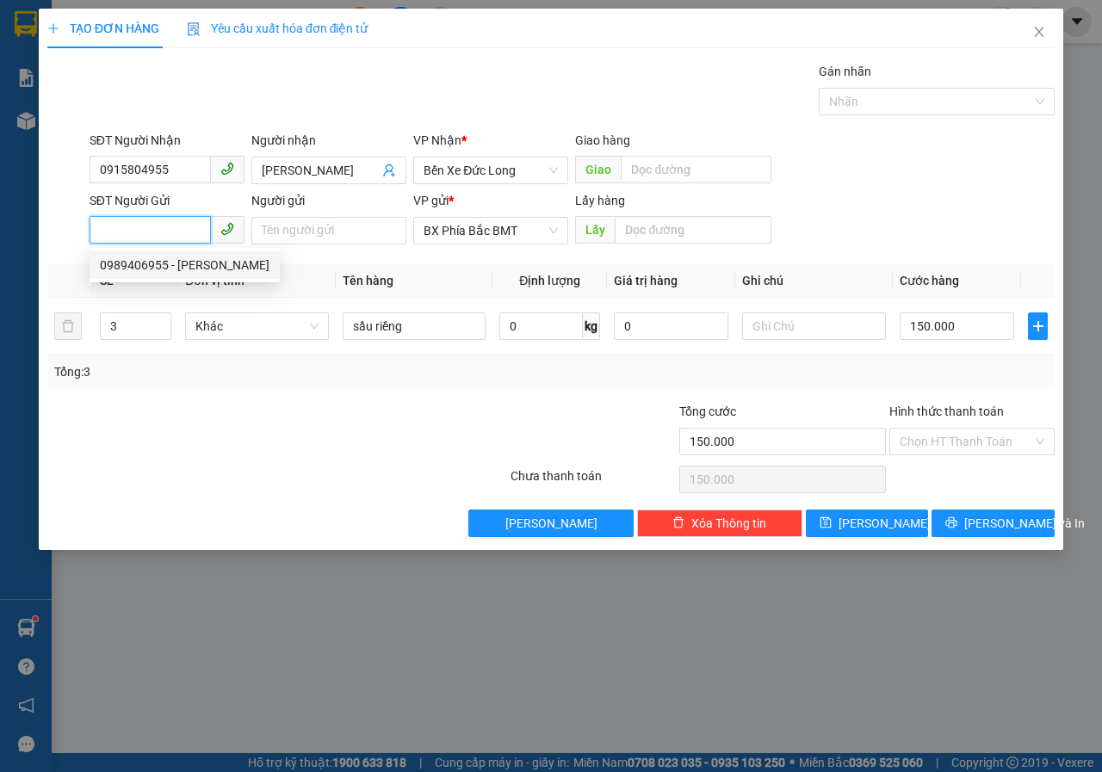
click at [178, 262] on div "0989406955 - [PERSON_NAME]" at bounding box center [185, 265] width 170 height 19
type input "0989406955"
type input "[PERSON_NAME]"
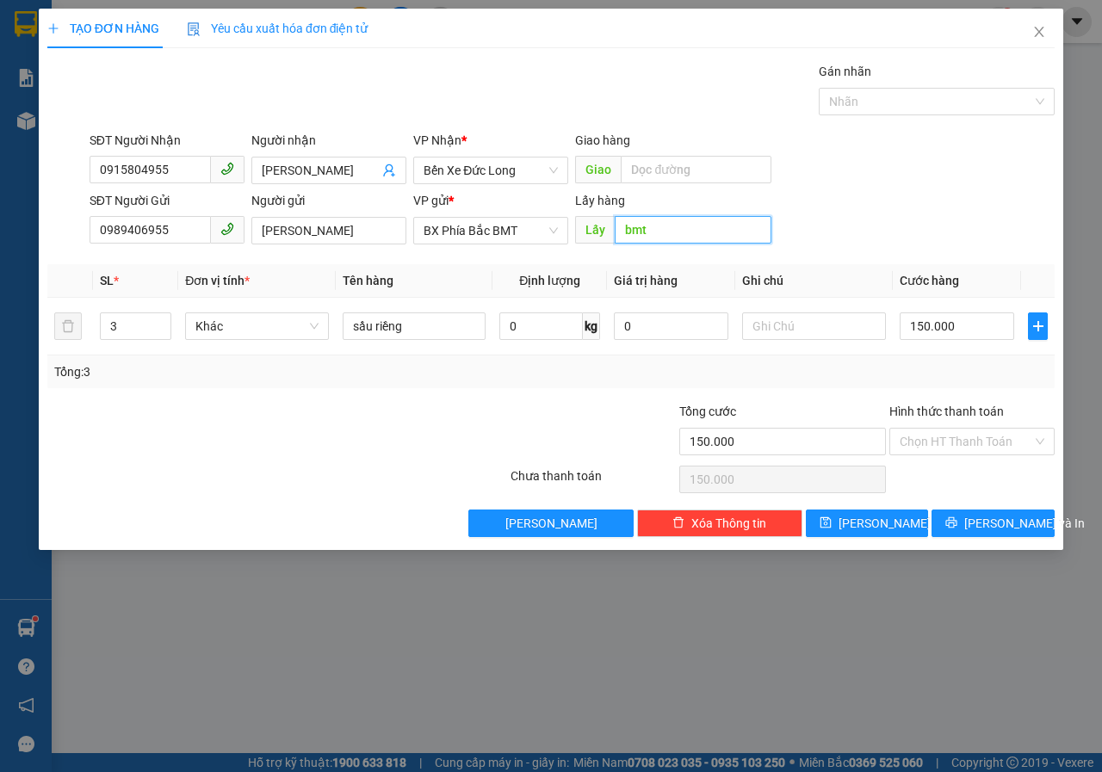
click at [704, 232] on input "bmt" at bounding box center [692, 230] width 156 height 28
type input "BMT"
click at [126, 334] on input "3" at bounding box center [136, 326] width 71 height 26
click at [217, 324] on span "Khác" at bounding box center [256, 326] width 123 height 26
type input "1"
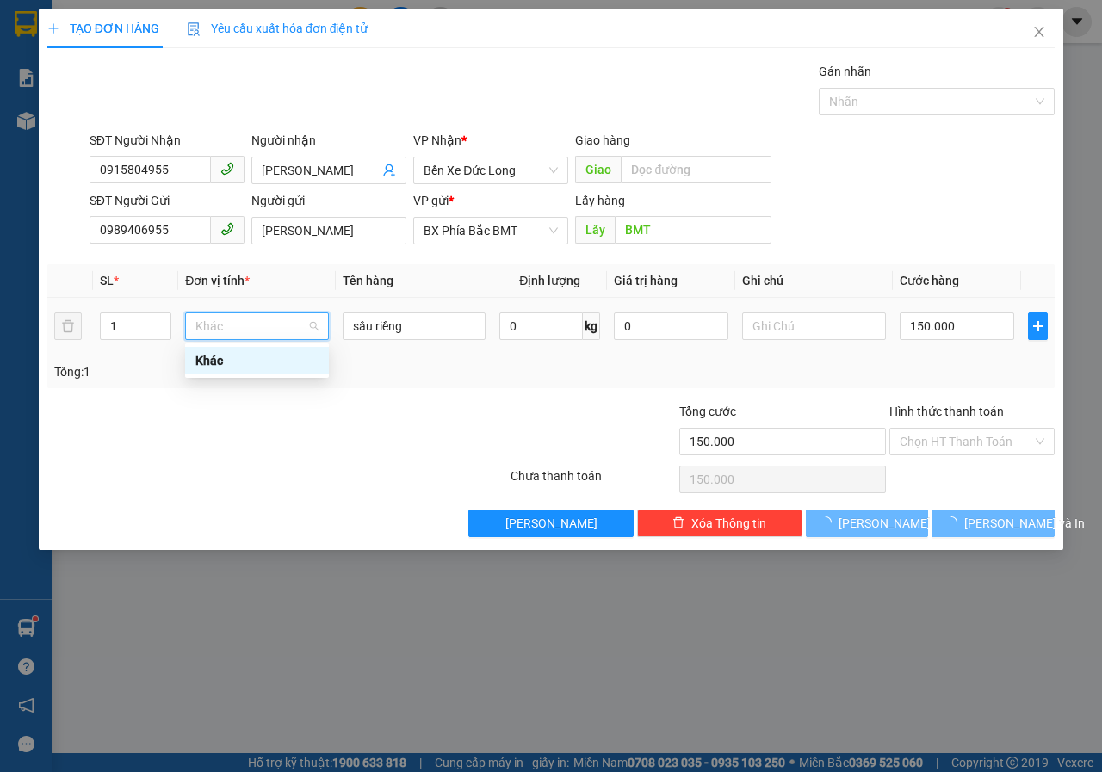
type input "0"
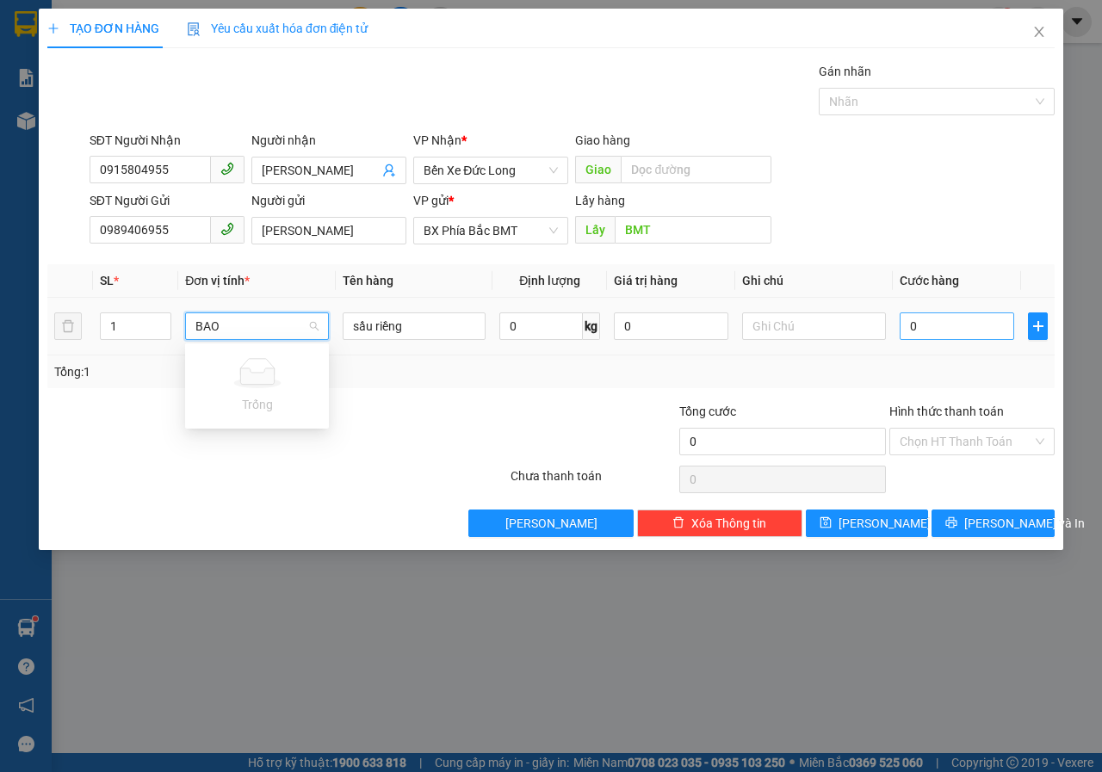
type input "BAO"
click at [929, 327] on input "0" at bounding box center [956, 326] width 114 height 28
type input "5"
type input "50"
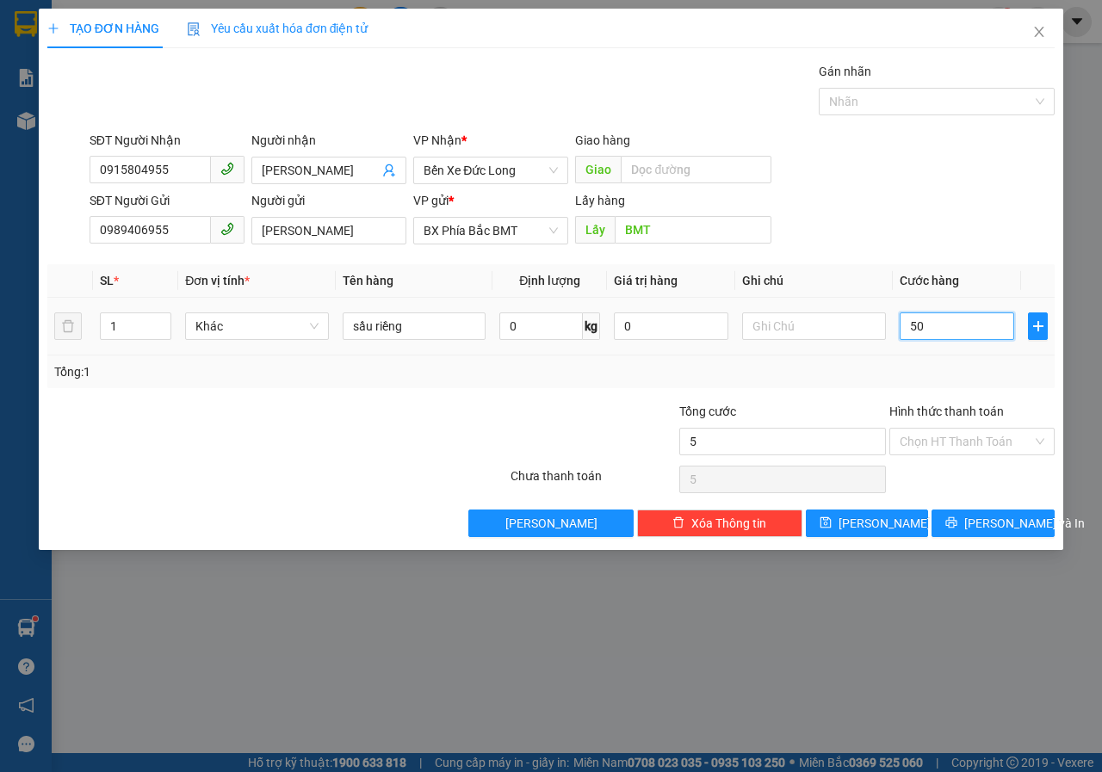
type input "50"
type input "500"
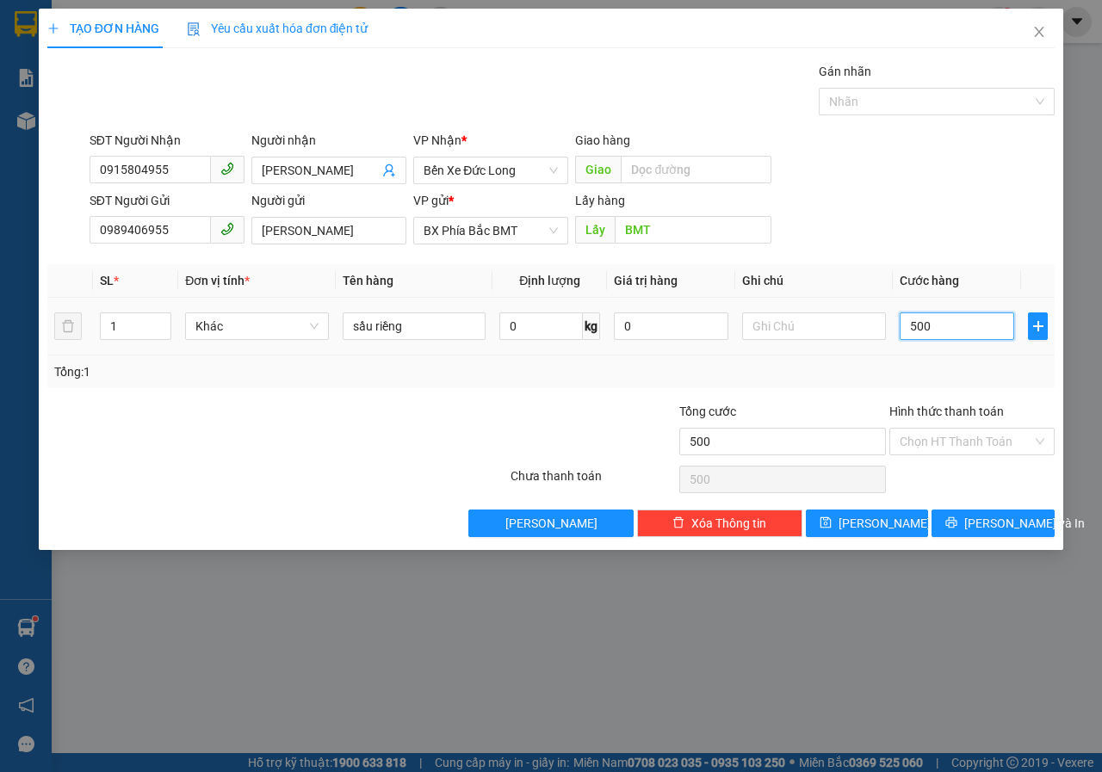
type input "5.000"
type input "50.000"
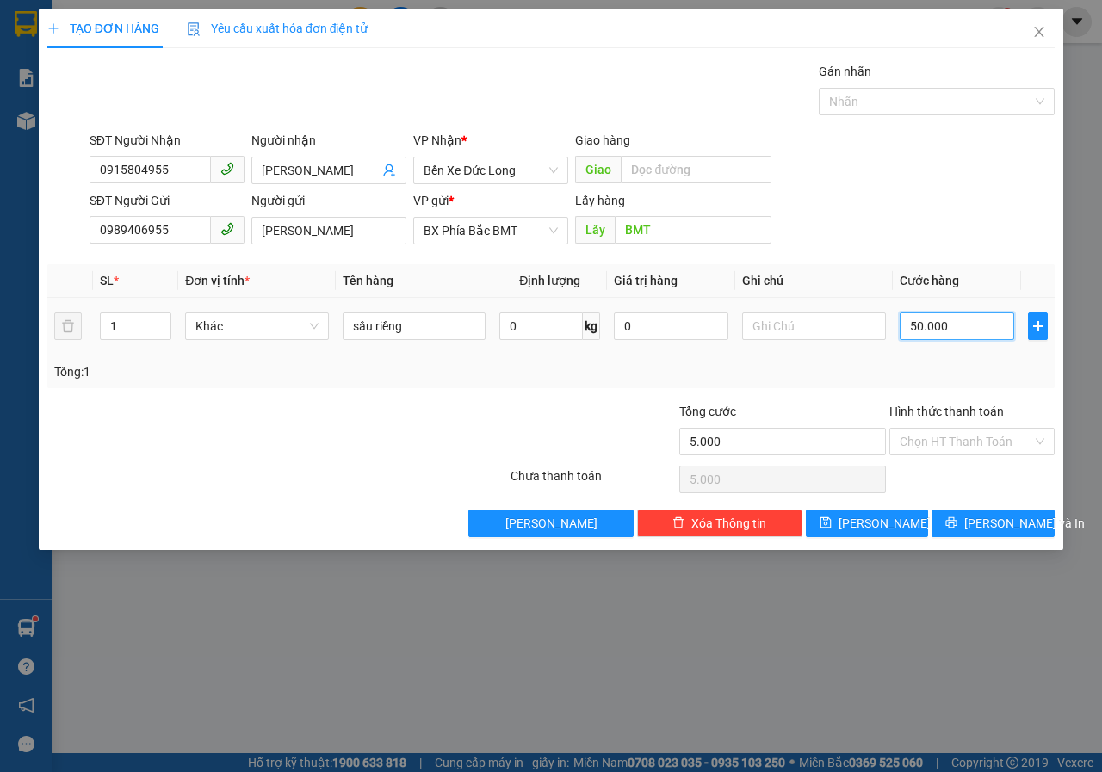
type input "50.000"
click at [951, 446] on input "Hình thức thanh toán" at bounding box center [965, 442] width 133 height 26
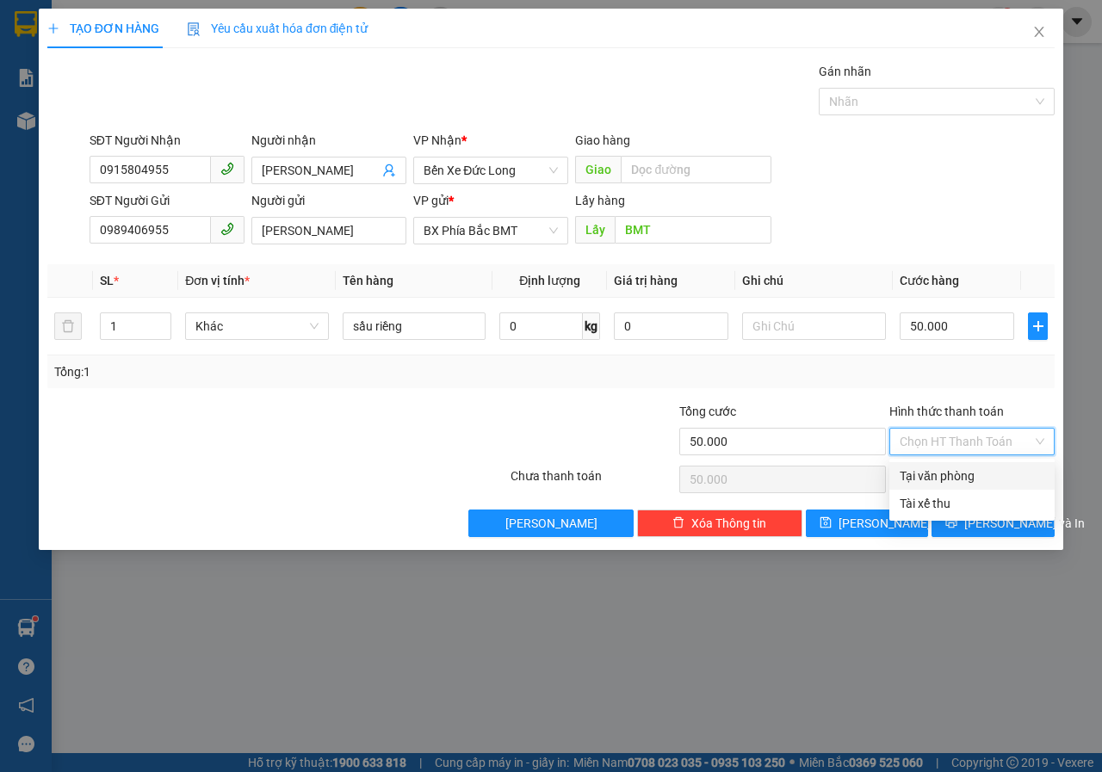
click at [955, 474] on div "Tại văn phòng" at bounding box center [971, 475] width 145 height 19
type input "0"
click at [985, 529] on span "[PERSON_NAME] và In" at bounding box center [1024, 523] width 120 height 19
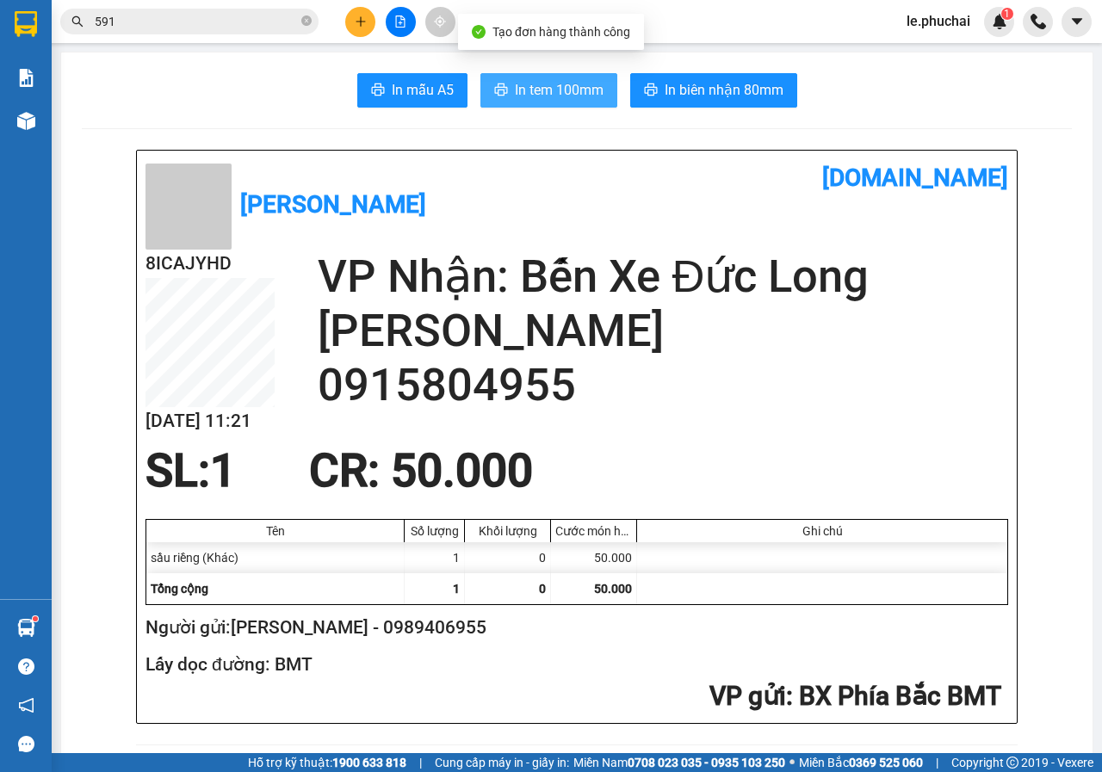
click at [553, 93] on span "In tem 100mm" at bounding box center [559, 90] width 89 height 22
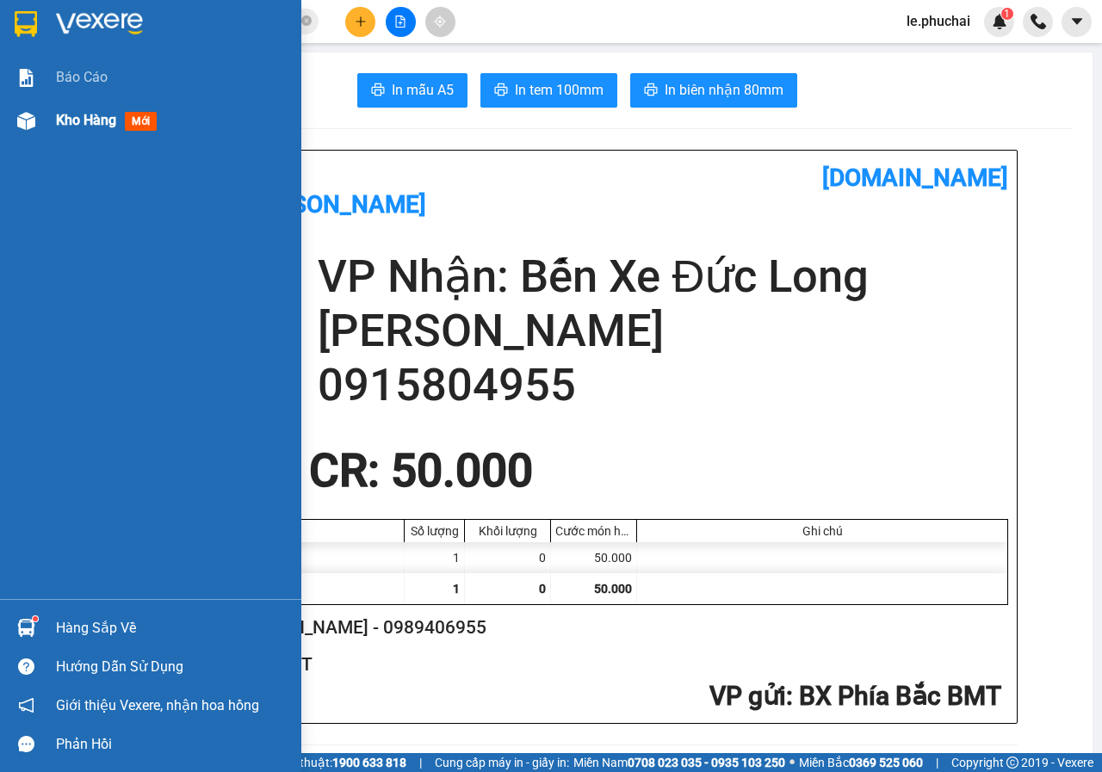
click at [95, 124] on span "Kho hàng" at bounding box center [86, 120] width 60 height 16
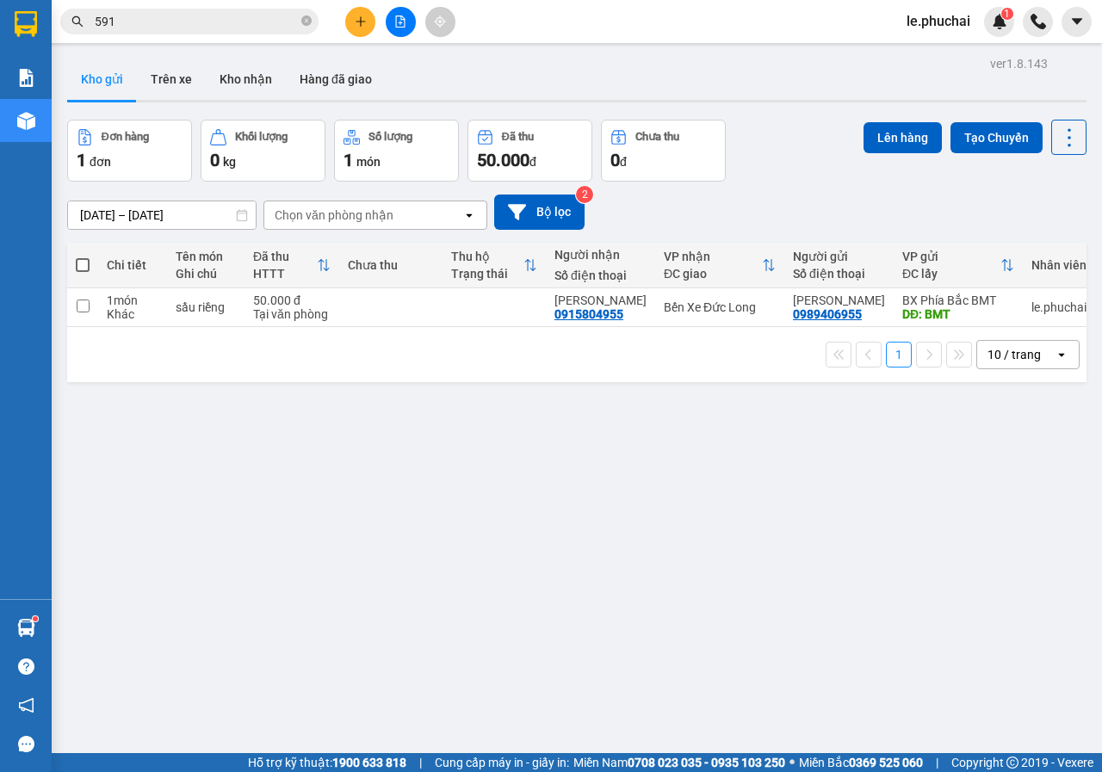
click at [80, 269] on span at bounding box center [83, 265] width 14 height 14
click at [83, 256] on input "checkbox" at bounding box center [83, 256] width 0 height 0
checkbox input "true"
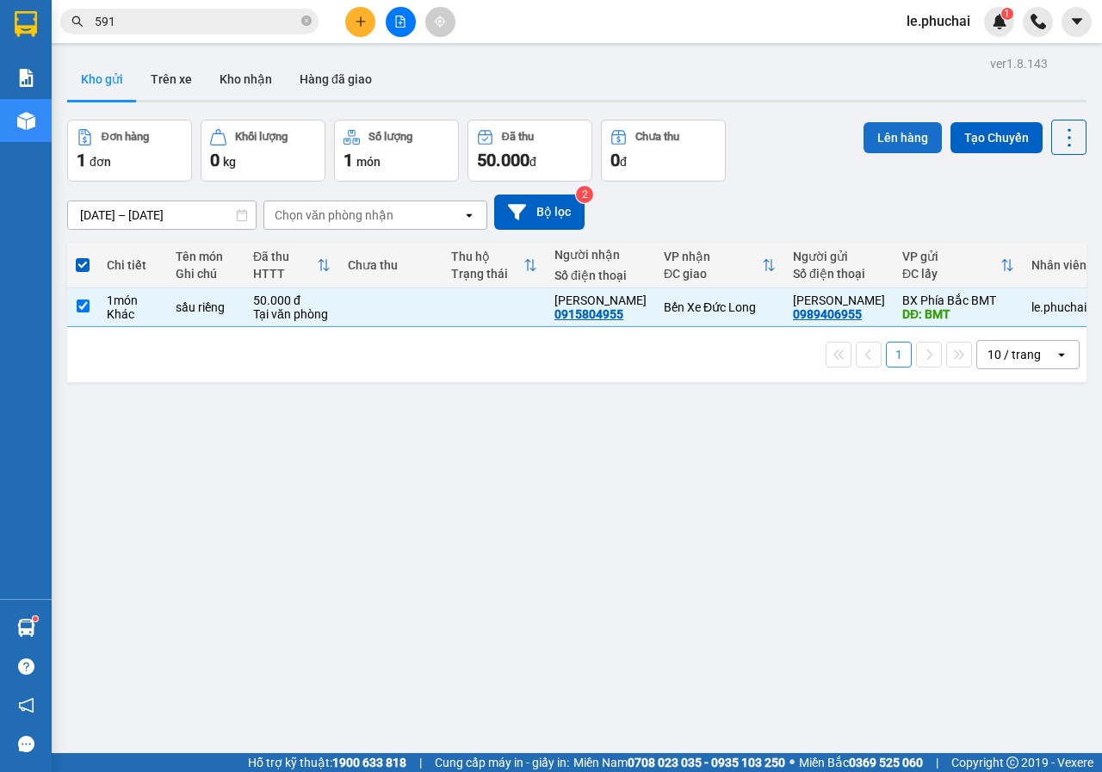
click at [895, 145] on button "Lên hàng" at bounding box center [902, 137] width 78 height 31
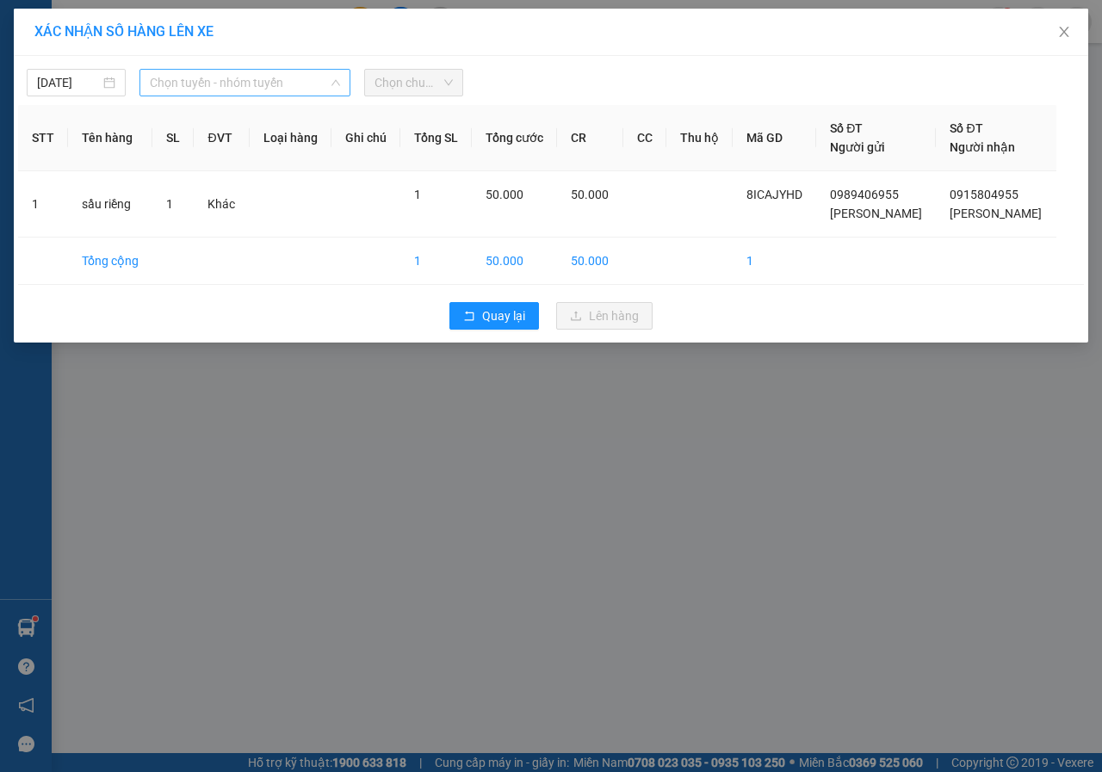
click at [194, 82] on span "Chọn tuyến - nhóm tuyến" at bounding box center [245, 83] width 190 height 26
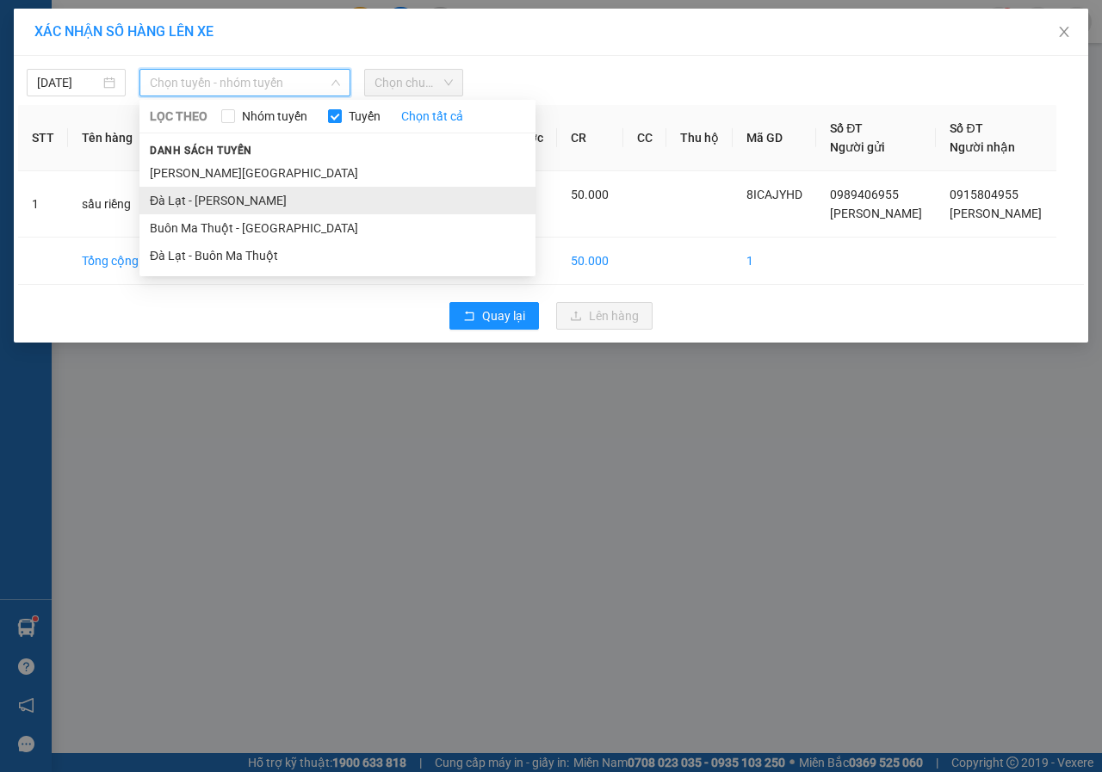
click at [188, 201] on li "Đà Lạt - [PERSON_NAME]" at bounding box center [337, 201] width 396 height 28
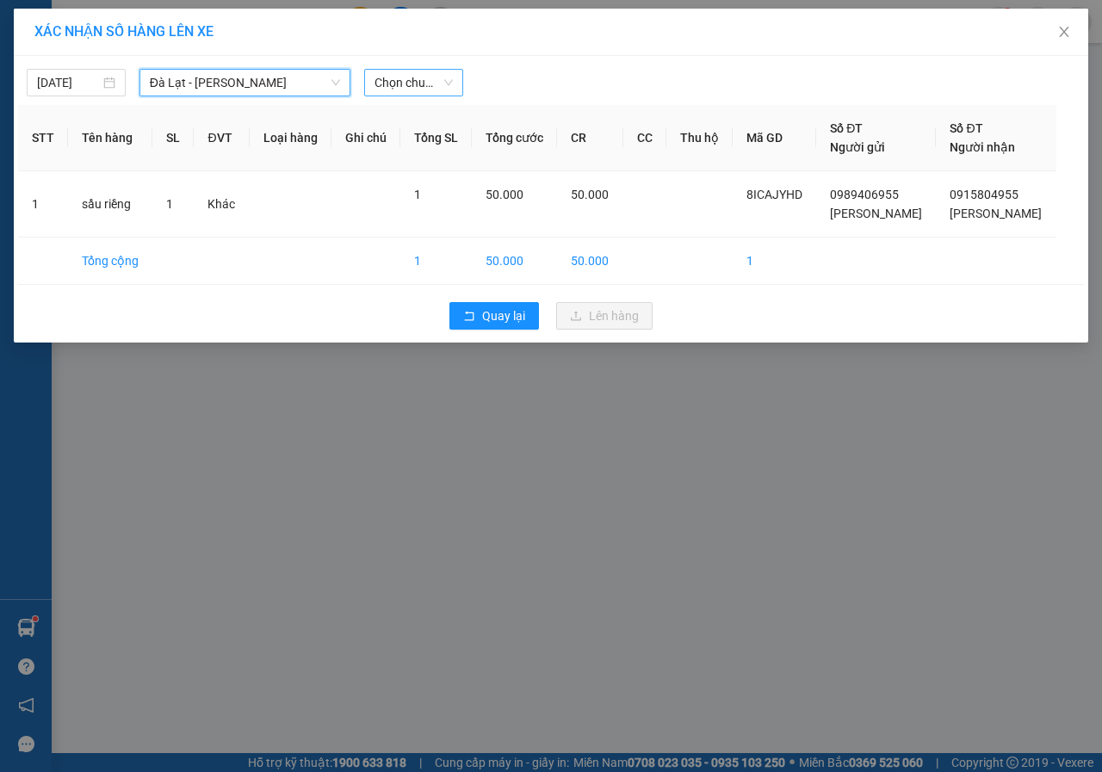
click at [415, 90] on span "Chọn chuyến" at bounding box center [413, 83] width 78 height 26
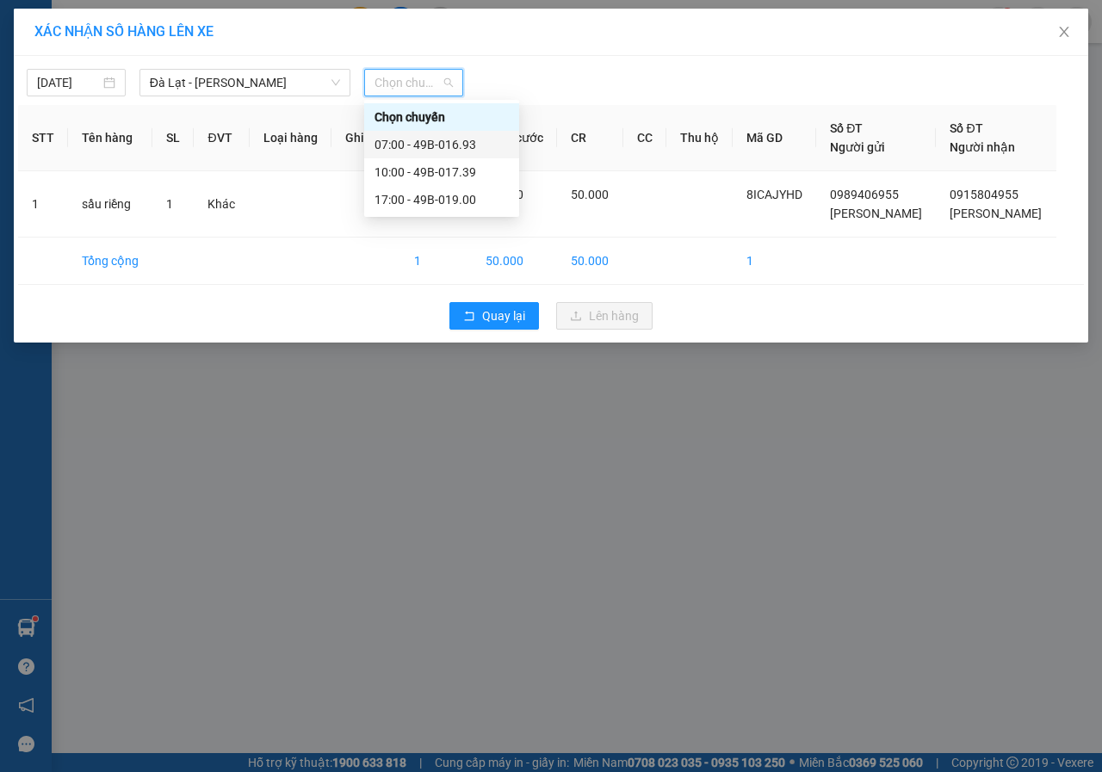
click at [416, 143] on div "07:00 - 49B-016.93" at bounding box center [441, 144] width 134 height 19
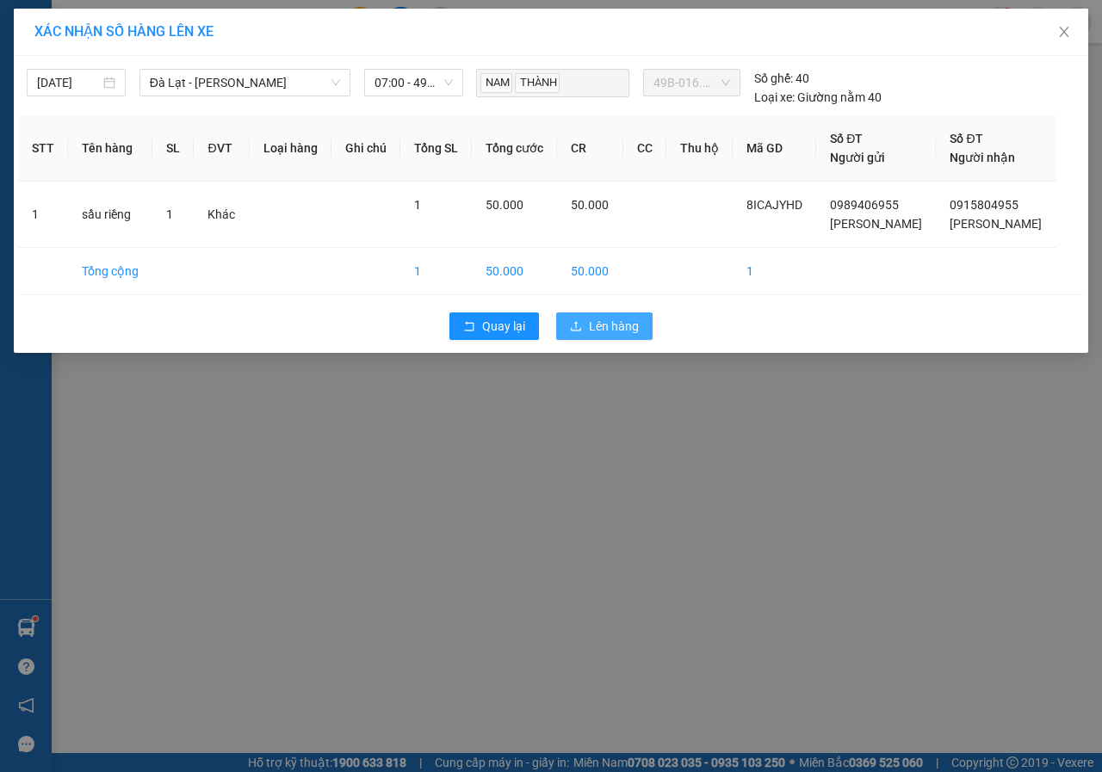
click at [601, 325] on span "Lên hàng" at bounding box center [614, 326] width 50 height 19
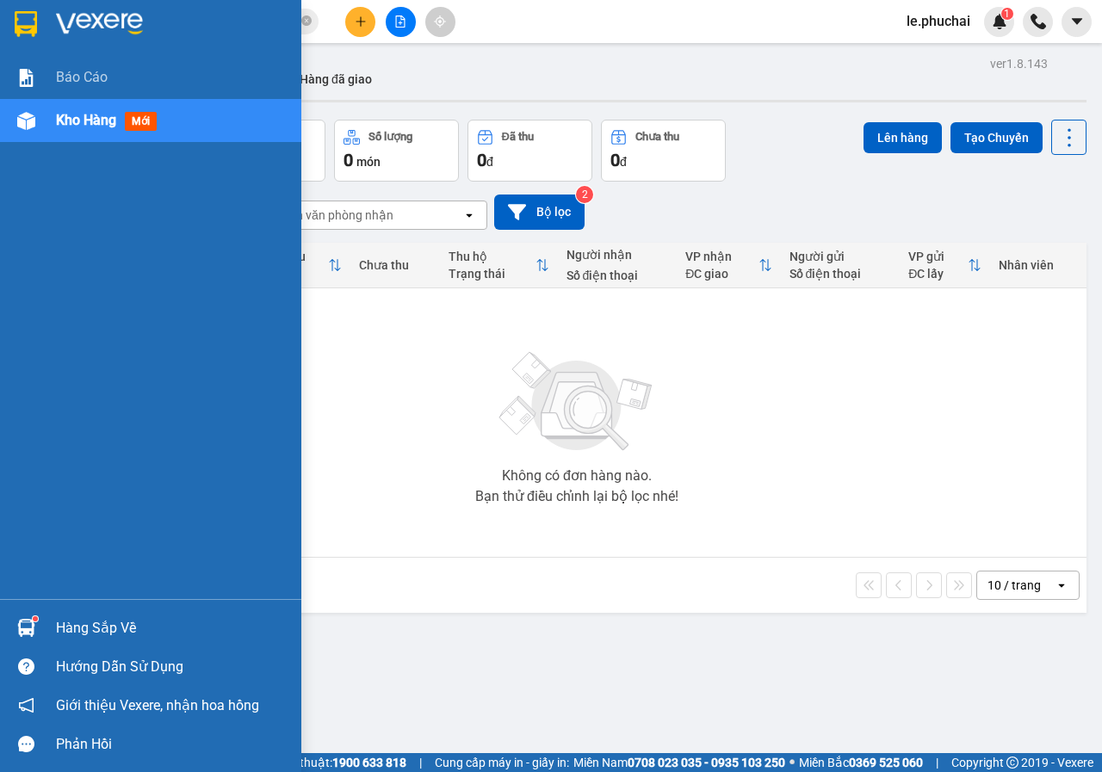
click at [74, 127] on span "Kho hàng" at bounding box center [86, 120] width 60 height 16
